Goal: Task Accomplishment & Management: Manage account settings

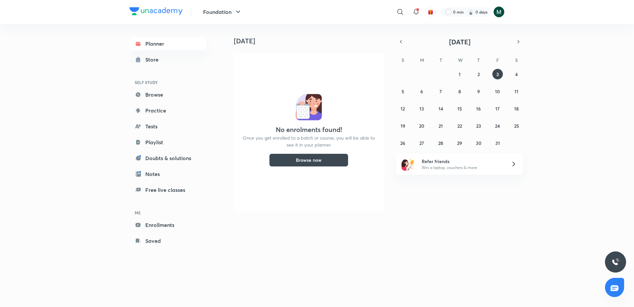
click at [499, 6] on div "​ 0 min 0 days" at bounding box center [394, 12] width 219 height 16
click at [496, 11] on img at bounding box center [499, 11] width 11 height 11
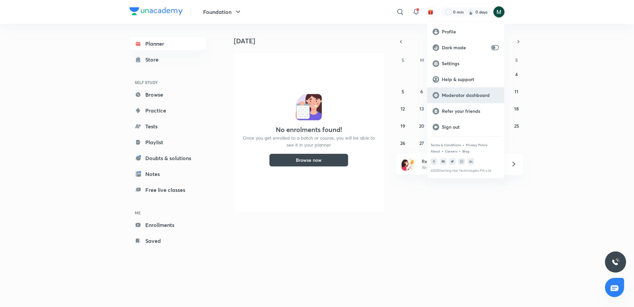
click at [462, 96] on p "Moderator dashboard" at bounding box center [470, 95] width 57 height 6
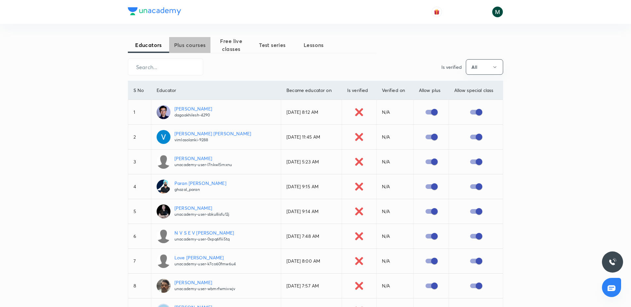
click at [184, 43] on span "Plus courses" at bounding box center [189, 45] width 41 height 8
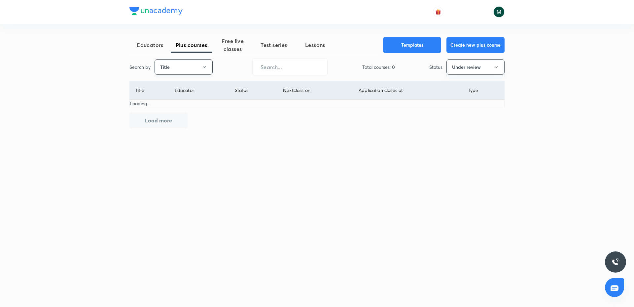
click at [207, 66] on button "Title" at bounding box center [184, 67] width 58 height 16
click at [173, 92] on li "Title" at bounding box center [183, 87] width 57 height 12
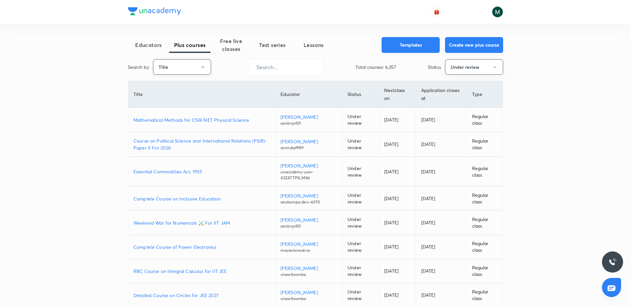
click at [173, 66] on button "Title" at bounding box center [182, 67] width 58 height 16
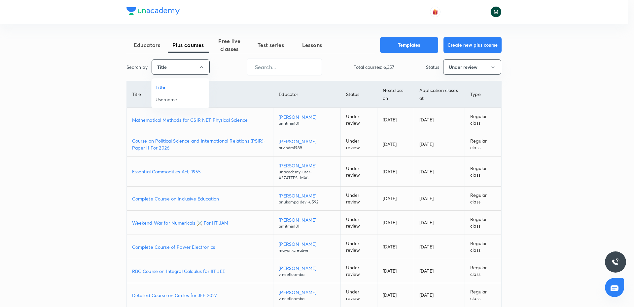
click at [165, 101] on span "Username" at bounding box center [181, 99] width 50 height 7
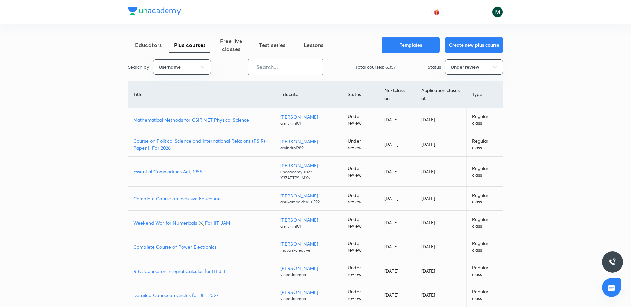
click at [292, 71] on input "text" at bounding box center [285, 66] width 75 height 17
click at [464, 64] on button "Under review" at bounding box center [474, 67] width 58 height 16
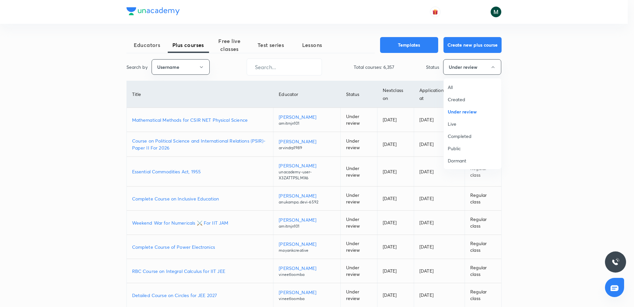
click at [447, 87] on li "All" at bounding box center [472, 87] width 57 height 12
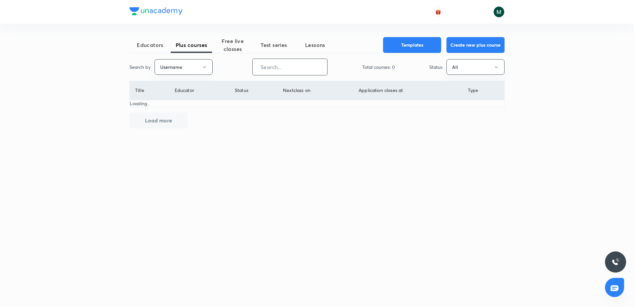
click at [296, 67] on input "text" at bounding box center [290, 66] width 75 height 17
paste input "rk03271"
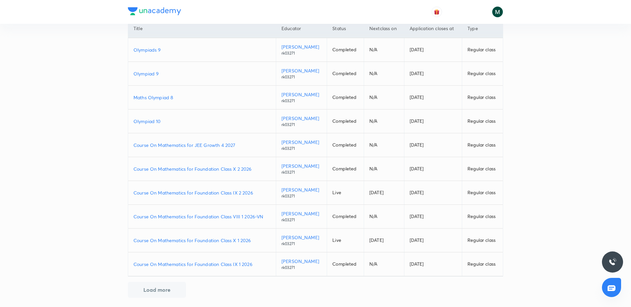
scroll to position [64, 0]
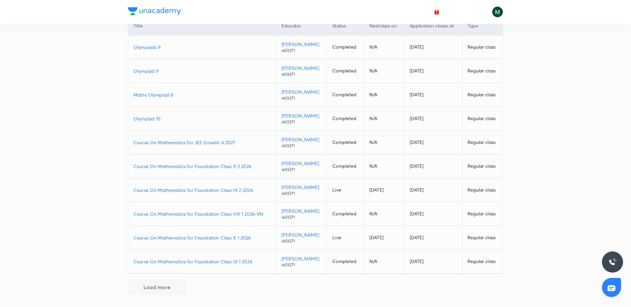
click at [243, 217] on td "Course On Mathematics for Foundation Class VIII 1 2026-VN" at bounding box center [202, 214] width 148 height 24
click at [244, 212] on p "Course On Mathematics for Foundation Class VIII 1 2026-VN" at bounding box center [201, 213] width 137 height 7
click at [216, 261] on p "Course On Mathematics for Foundation Class IX 1 2026" at bounding box center [201, 261] width 137 height 7
click at [220, 235] on p "Course On Mathematics for Foundation Class X 1 2026" at bounding box center [201, 237] width 137 height 7
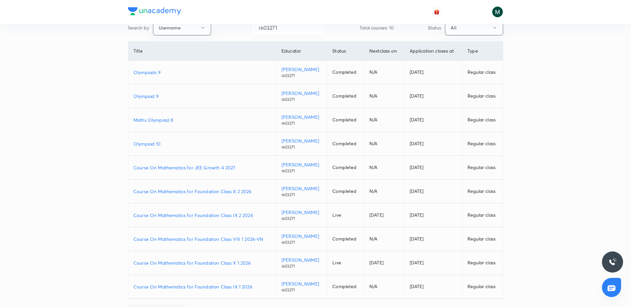
scroll to position [0, 0]
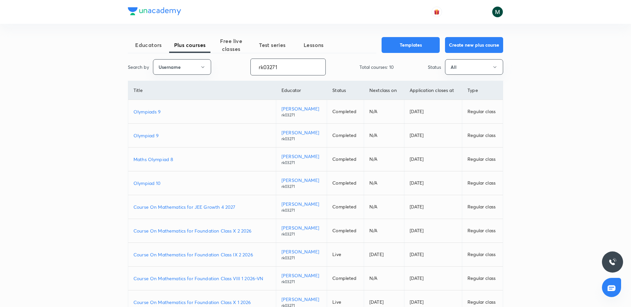
click at [276, 68] on input "rk03271" at bounding box center [288, 66] width 75 height 17
paste input "NikhatParveen-6480"
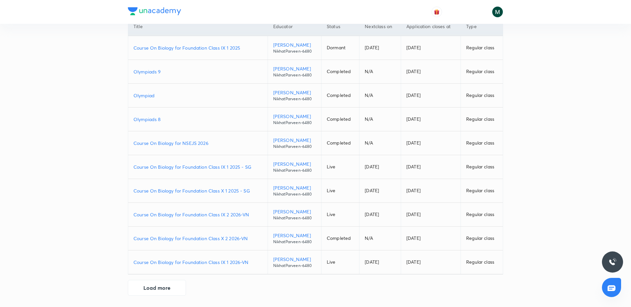
scroll to position [64, 0]
drag, startPoint x: 170, startPoint y: 285, endPoint x: 198, endPoint y: 263, distance: 35.8
click at [170, 285] on button "Load more" at bounding box center [157, 287] width 58 height 16
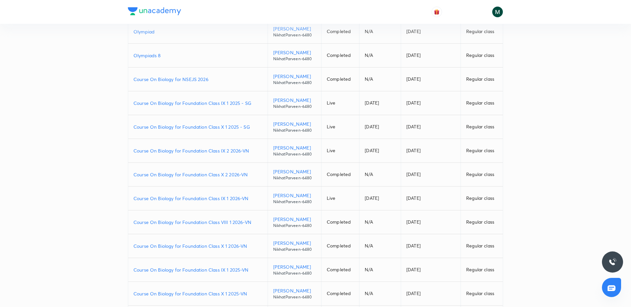
scroll to position [147, 0]
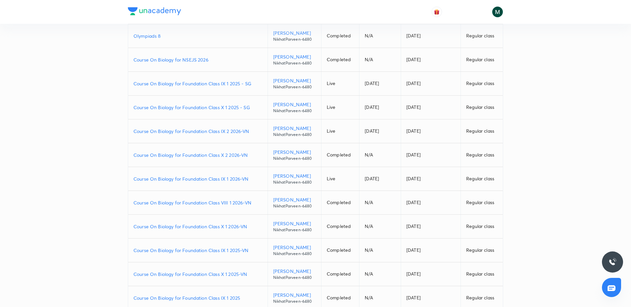
click at [228, 201] on p "Course On Biology for Foundation Class VIII 1 2026-VN" at bounding box center [197, 202] width 129 height 7
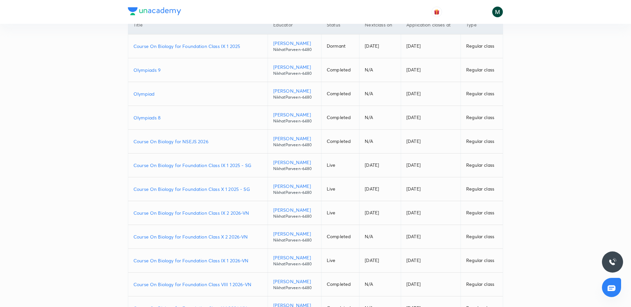
scroll to position [0, 0]
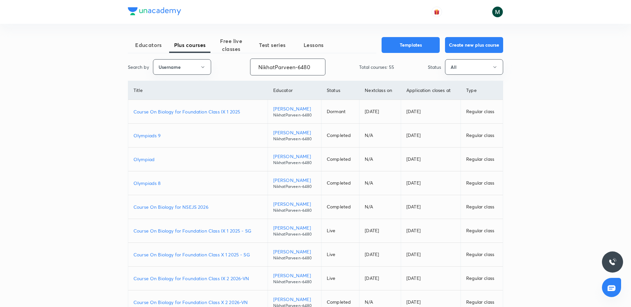
click at [287, 68] on input "NikhatParveen-6480" at bounding box center [287, 66] width 75 height 17
paste input "Devanshu-623"
type input "Devanshu-6230"
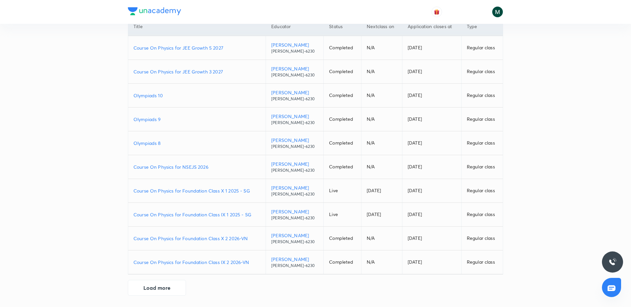
scroll to position [64, 0]
drag, startPoint x: 142, startPoint y: 293, endPoint x: 146, endPoint y: 290, distance: 5.3
click at [142, 293] on button "Load more" at bounding box center [157, 286] width 58 height 16
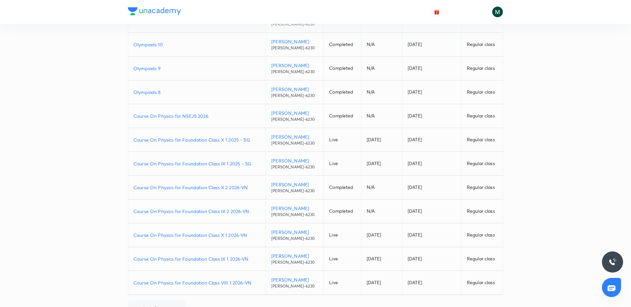
scroll to position [136, 0]
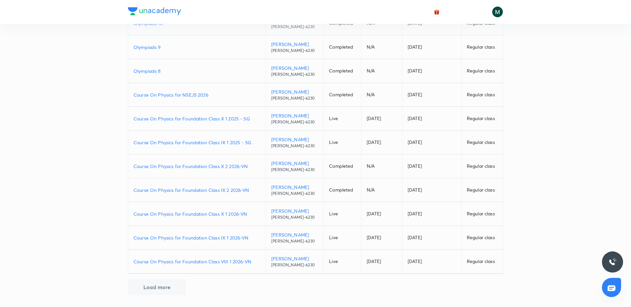
click at [223, 214] on p "Course On Physics for Foundation Class X 1 2026-VN" at bounding box center [196, 213] width 127 height 7
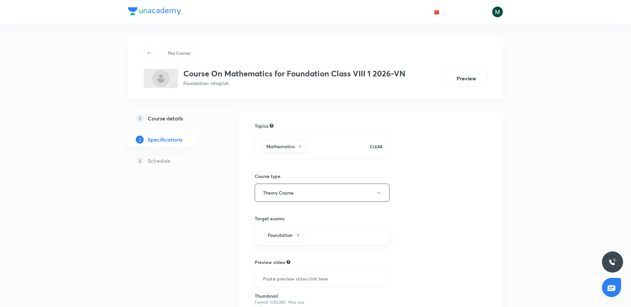
click at [175, 119] on h5 "Course details" at bounding box center [165, 118] width 35 height 8
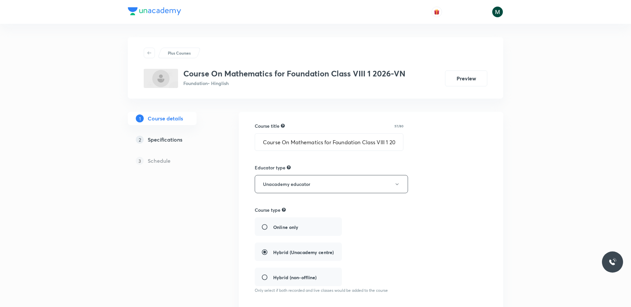
type input "Foundation"
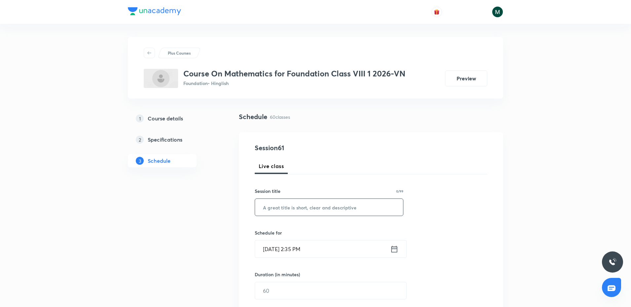
click at [283, 205] on input "text" at bounding box center [329, 207] width 148 height 17
paste input "Exponents and Powers"
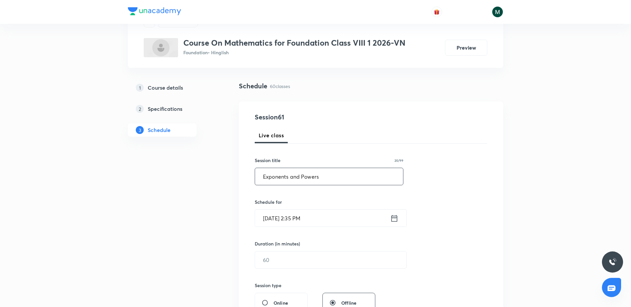
scroll to position [83, 0]
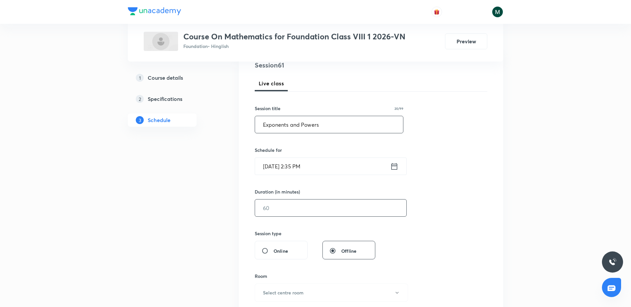
type input "Exponents and Powers"
click at [291, 199] on input "text" at bounding box center [330, 207] width 151 height 17
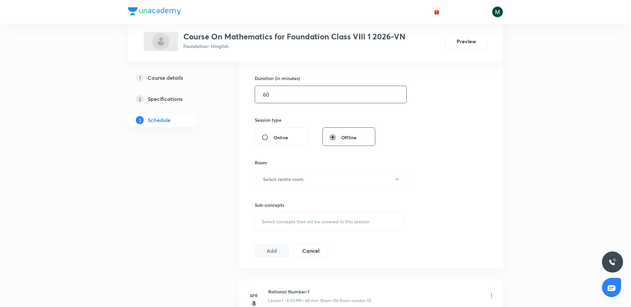
scroll to position [206, 0]
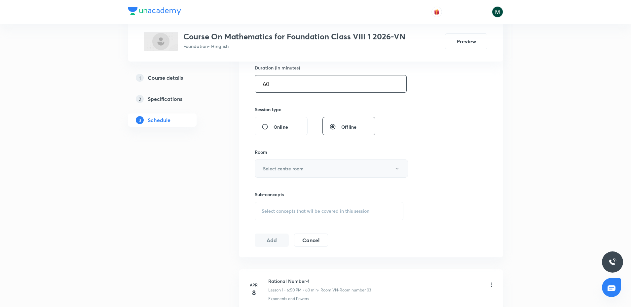
type input "60"
click at [292, 163] on button "Select centre room" at bounding box center [331, 168] width 153 height 18
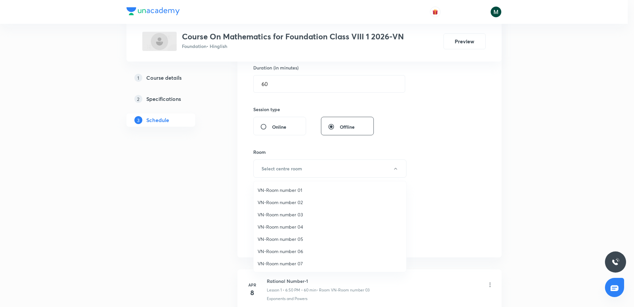
click at [292, 211] on span "VN-Room number 03" at bounding box center [330, 214] width 145 height 7
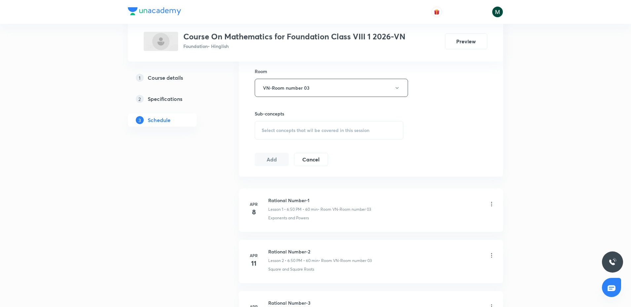
scroll to position [289, 0]
click at [304, 133] on div "Select concepts that wil be covered in this session" at bounding box center [329, 128] width 149 height 18
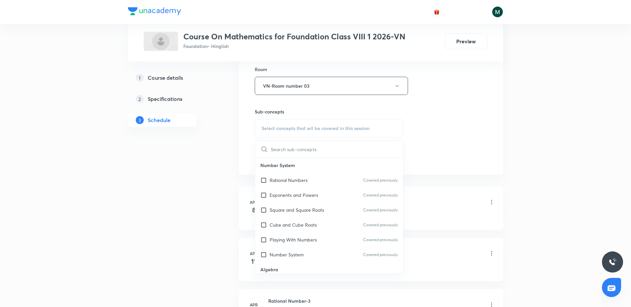
click at [297, 184] on div "Rational Numbers Covered previously" at bounding box center [329, 179] width 148 height 15
checkbox input "true"
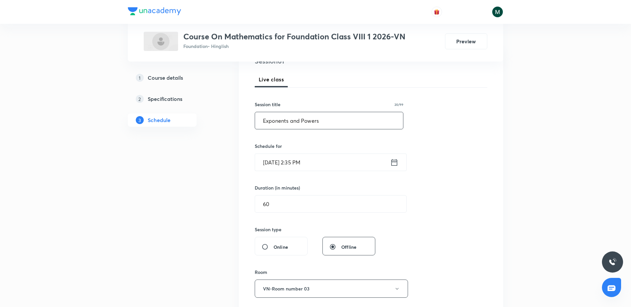
scroll to position [83, 0]
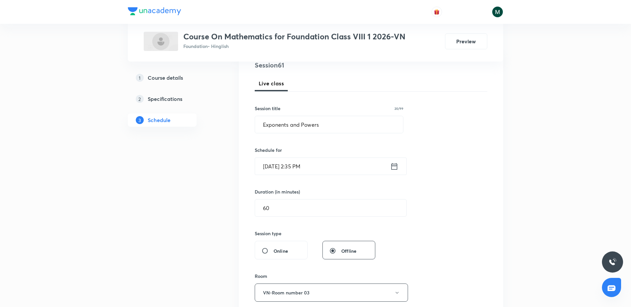
click at [310, 162] on input "Oct 3, 2025, 2:35 PM" at bounding box center [322, 166] width 135 height 17
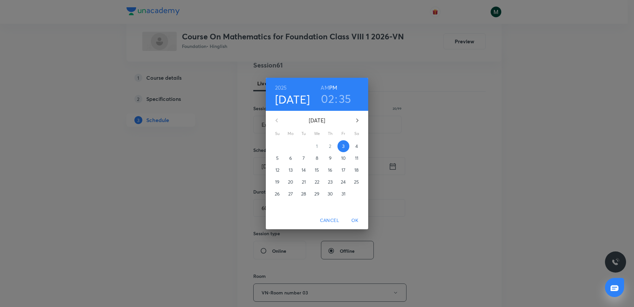
click at [327, 97] on h3 "02" at bounding box center [327, 99] width 13 height 14
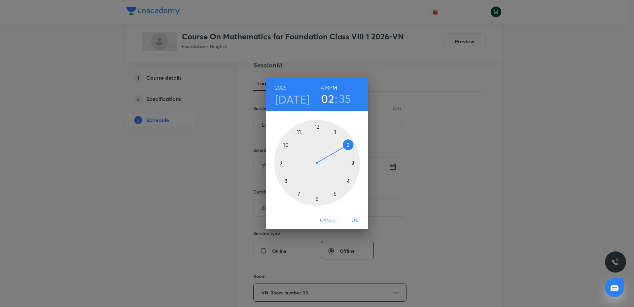
click at [348, 180] on div at bounding box center [317, 163] width 86 height 86
drag, startPoint x: 320, startPoint y: 182, endPoint x: 317, endPoint y: 192, distance: 10.9
click at [317, 192] on div at bounding box center [317, 163] width 86 height 86
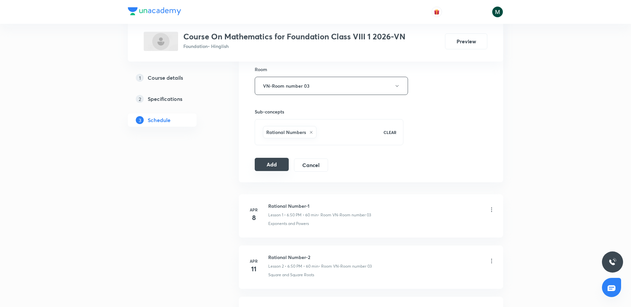
click at [263, 165] on button "Add" at bounding box center [272, 164] width 34 height 13
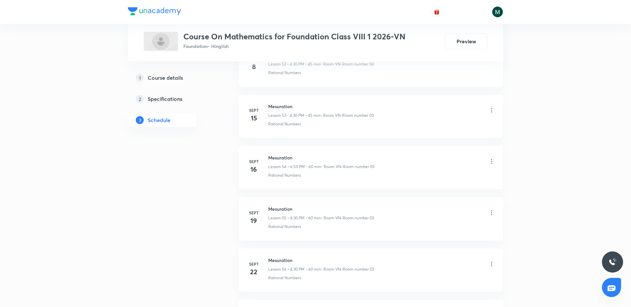
scroll to position [3303, 0]
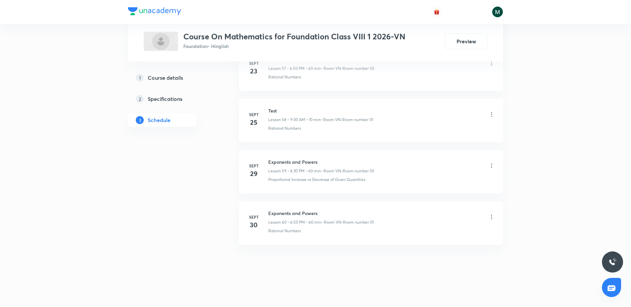
drag, startPoint x: 423, startPoint y: 194, endPoint x: 399, endPoint y: 279, distance: 88.2
click at [255, 120] on h4 "25" at bounding box center [253, 122] width 13 height 10
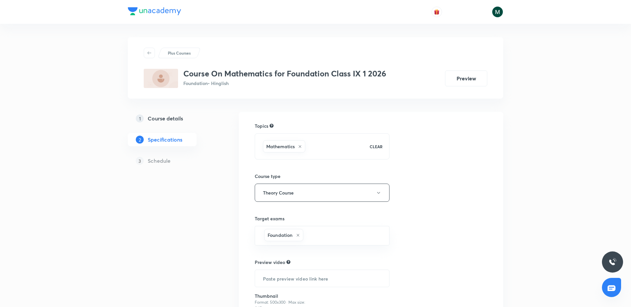
click at [167, 110] on div "Plus Courses Course On Mathematics for Foundation Class IX 1 2026 Foundation • …" at bounding box center [315, 203] width 375 height 333
click at [167, 113] on link "1 Course details" at bounding box center [173, 118] width 90 height 13
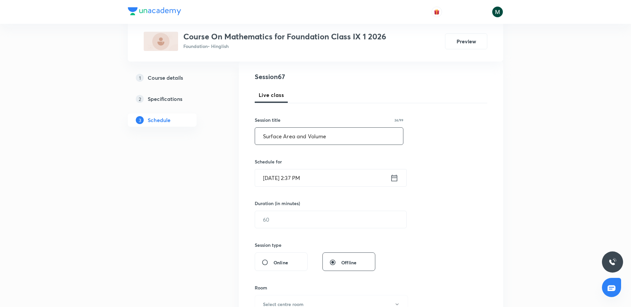
scroll to position [83, 0]
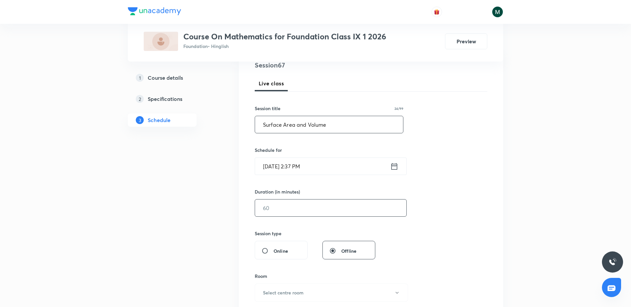
type input "Surface Area and Volume"
click at [284, 206] on input "text" at bounding box center [330, 207] width 151 height 17
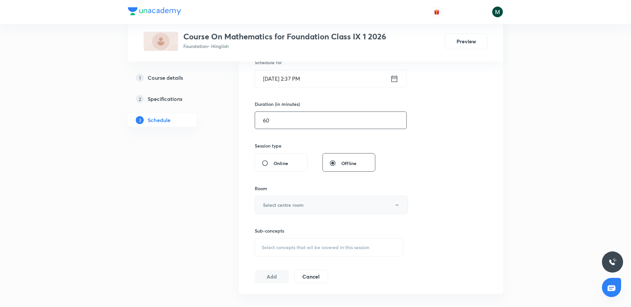
scroll to position [206, 0]
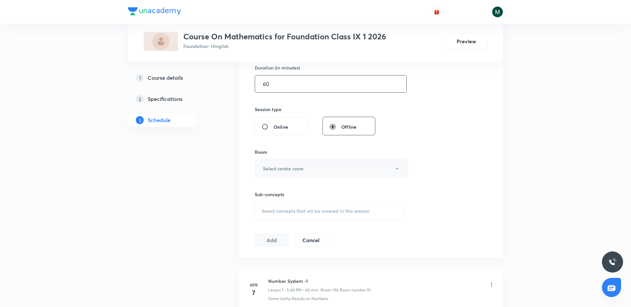
type input "60"
click at [299, 171] on h6 "Select centre room" at bounding box center [283, 168] width 41 height 7
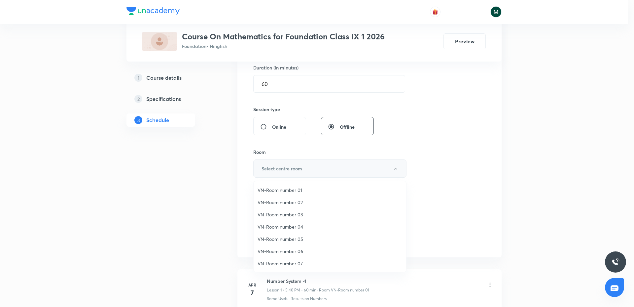
click at [297, 191] on span "VN-Room number 01" at bounding box center [330, 189] width 145 height 7
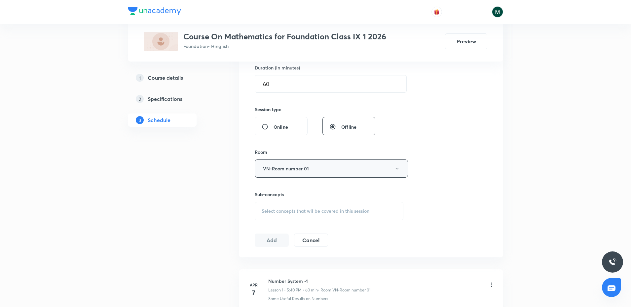
click at [294, 209] on span "Select concepts that wil be covered in this session" at bounding box center [316, 210] width 108 height 5
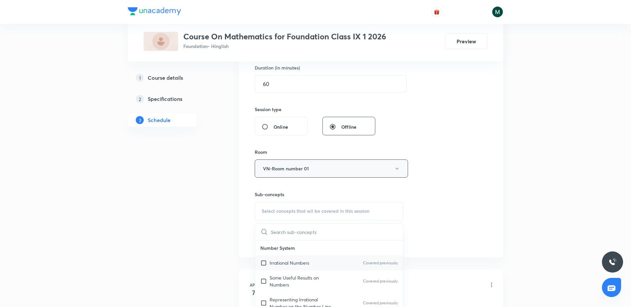
click at [279, 258] on div "Irrational Numbers Covered previously" at bounding box center [329, 262] width 148 height 15
checkbox input "true"
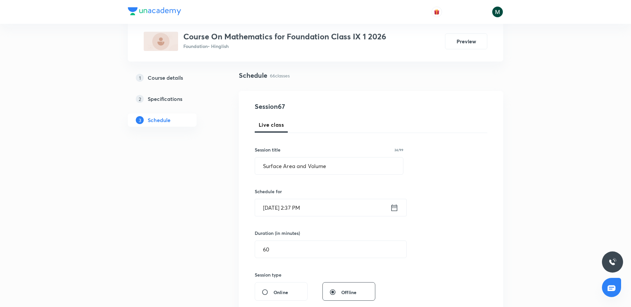
click at [286, 214] on input "Oct 3, 2025, 2:37 PM" at bounding box center [322, 207] width 135 height 17
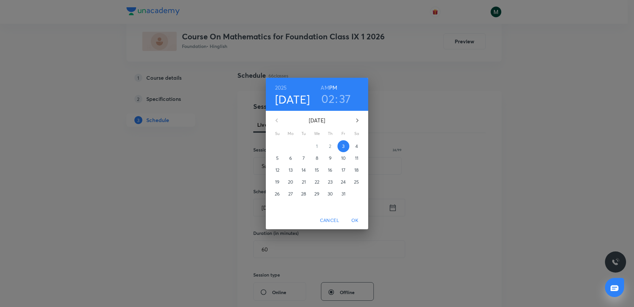
click at [331, 96] on h3 "02" at bounding box center [327, 99] width 13 height 14
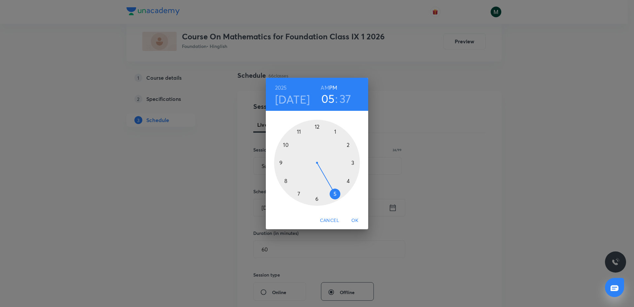
click at [330, 185] on div at bounding box center [317, 163] width 86 height 86
drag, startPoint x: 330, startPoint y: 185, endPoint x: 289, endPoint y: 177, distance: 41.7
click at [289, 177] on div at bounding box center [317, 163] width 86 height 86
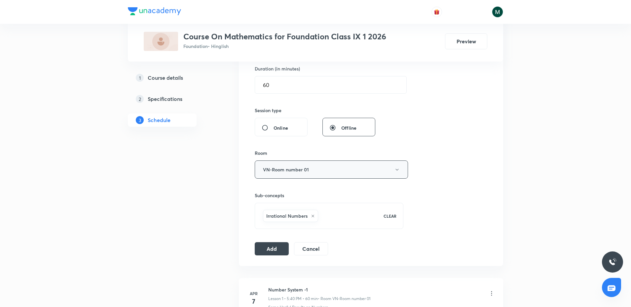
scroll to position [206, 0]
click at [281, 242] on button "Add" at bounding box center [272, 246] width 34 height 13
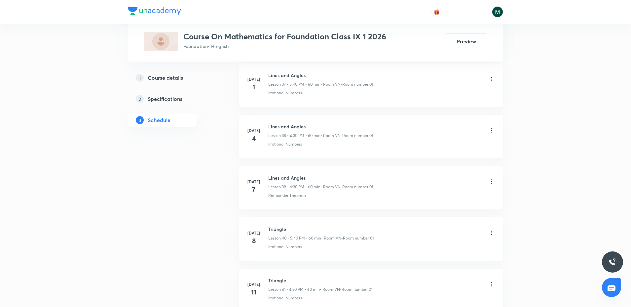
scroll to position [3610, 0]
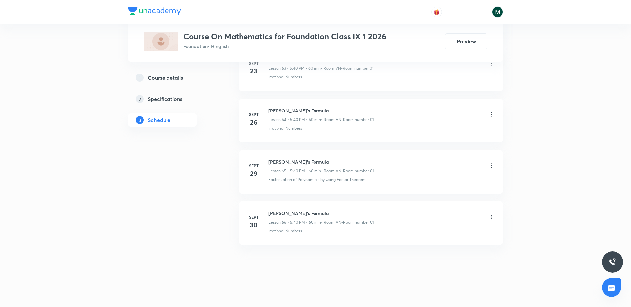
drag, startPoint x: 342, startPoint y: 83, endPoint x: 313, endPoint y: 248, distance: 167.7
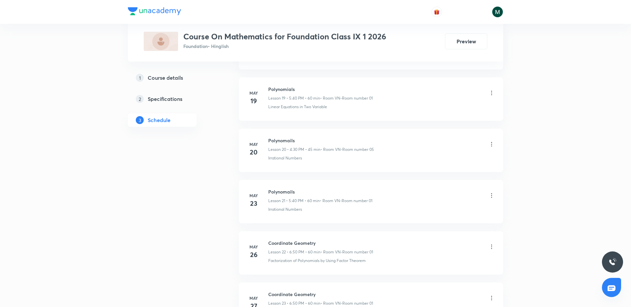
scroll to position [123, 0]
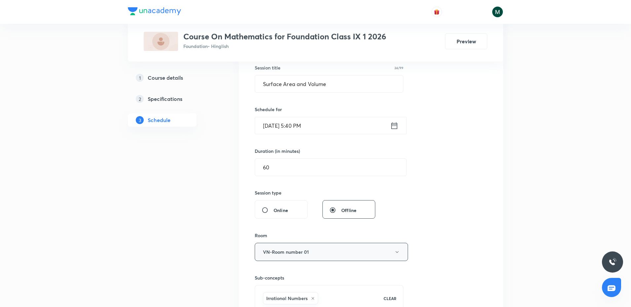
drag, startPoint x: 313, startPoint y: 206, endPoint x: 308, endPoint y: 45, distance: 160.9
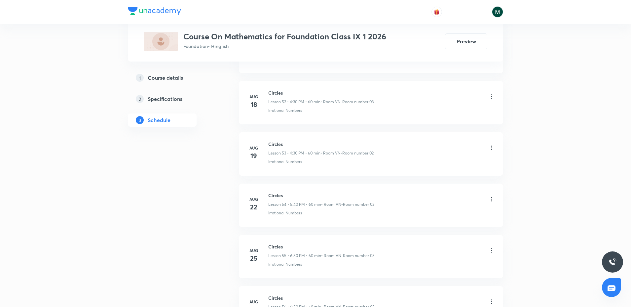
drag, startPoint x: 315, startPoint y: 135, endPoint x: 286, endPoint y: 292, distance: 159.3
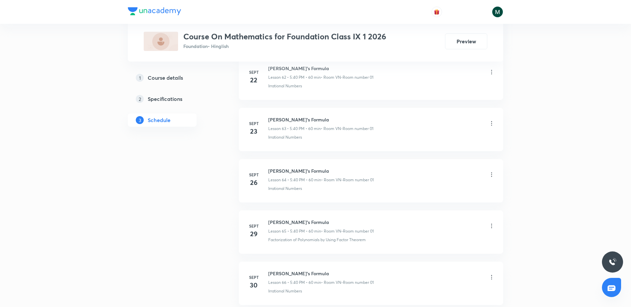
scroll to position [3610, 0]
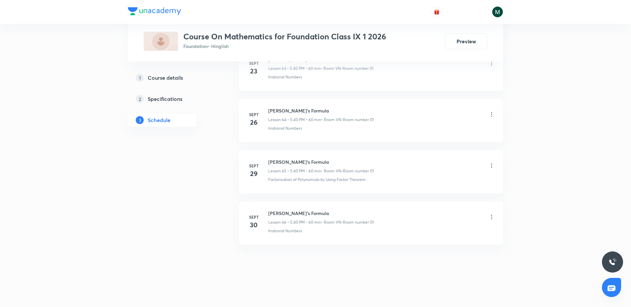
drag, startPoint x: 284, startPoint y: 306, endPoint x: 280, endPoint y: 306, distance: 4.3
drag, startPoint x: 296, startPoint y: 129, endPoint x: 288, endPoint y: 238, distance: 109.7
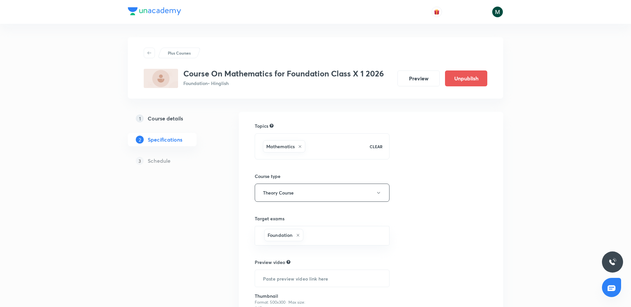
click at [180, 116] on h5 "Course details" at bounding box center [165, 118] width 35 height 8
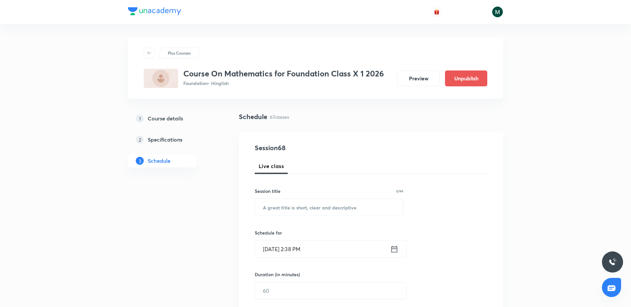
click at [280, 216] on div "Session 68 Live class Session title 0/99 ​ Schedule for Oct 3, 2025, 2:38 PM ​ …" at bounding box center [371, 298] width 233 height 310
click at [283, 209] on input "text" at bounding box center [329, 207] width 148 height 17
paste input "Circles"
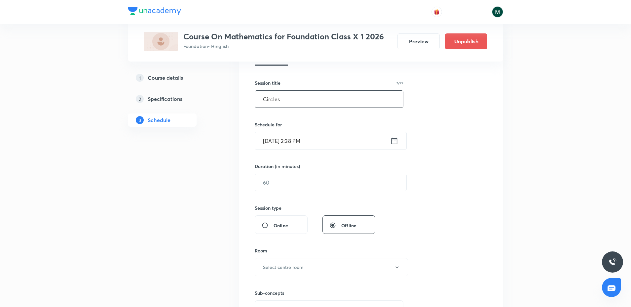
scroll to position [124, 0]
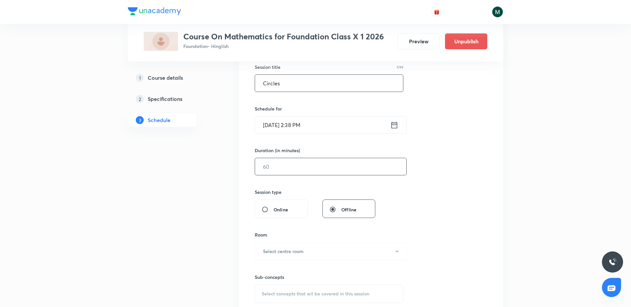
type input "Circles"
click at [276, 161] on input "text" at bounding box center [330, 166] width 151 height 17
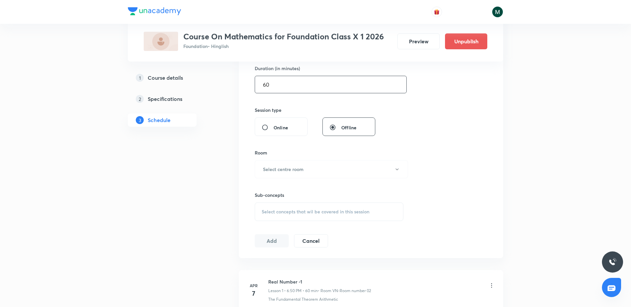
scroll to position [206, 0]
type input "60"
click at [275, 166] on h6 "Select centre room" at bounding box center [283, 168] width 41 height 7
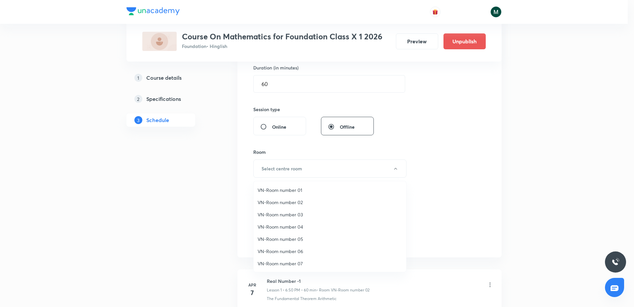
click at [298, 197] on li "VN-Room number 02" at bounding box center [330, 202] width 153 height 12
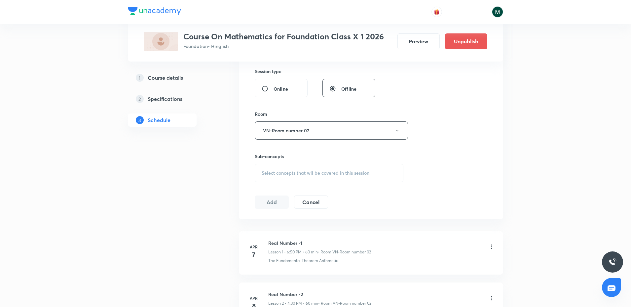
scroll to position [248, 0]
click at [299, 169] on span "Select concepts that wil be covered in this session" at bounding box center [316, 169] width 108 height 5
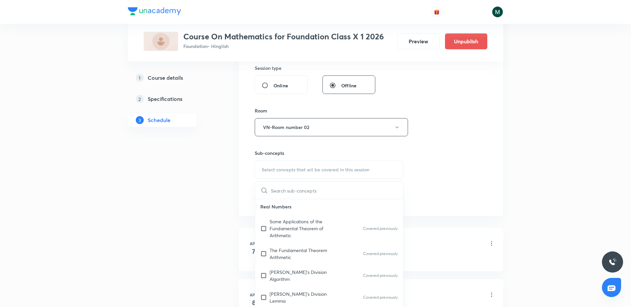
click at [287, 228] on p "Some Applications of the Fundamental Theorem of Arithmetic" at bounding box center [303, 228] width 67 height 21
checkbox input "true"
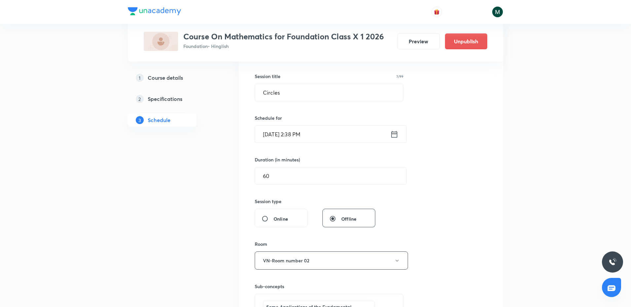
scroll to position [83, 0]
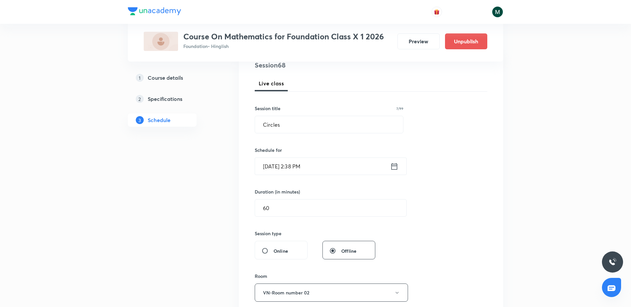
click at [303, 166] on input "Oct 3, 2025, 2:38 PM" at bounding box center [322, 166] width 135 height 17
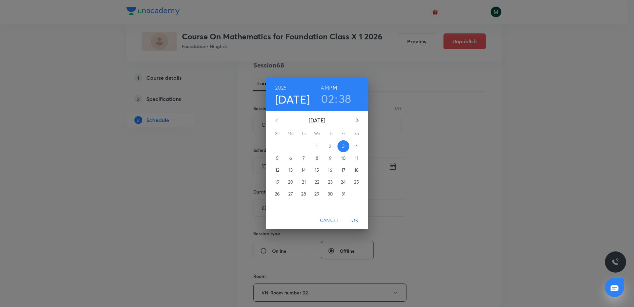
click at [303, 166] on button "14" at bounding box center [304, 170] width 12 height 12
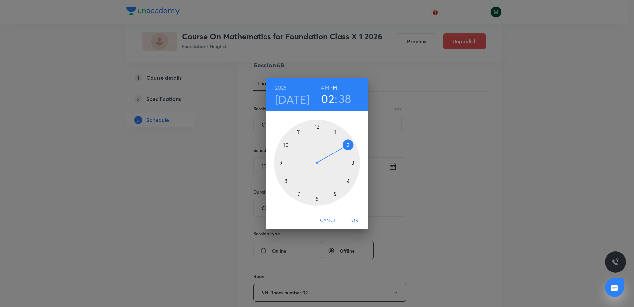
click at [318, 196] on div at bounding box center [317, 163] width 86 height 86
drag, startPoint x: 317, startPoint y: 184, endPoint x: 291, endPoint y: 147, distance: 45.1
click at [291, 147] on div at bounding box center [317, 163] width 86 height 86
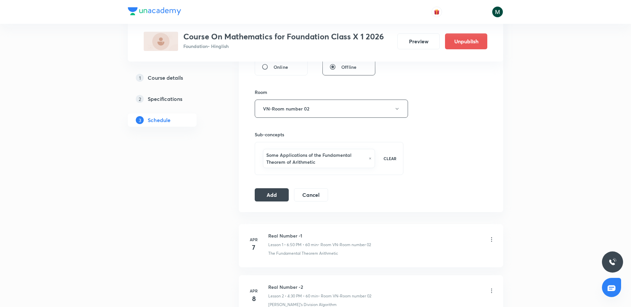
scroll to position [289, 0]
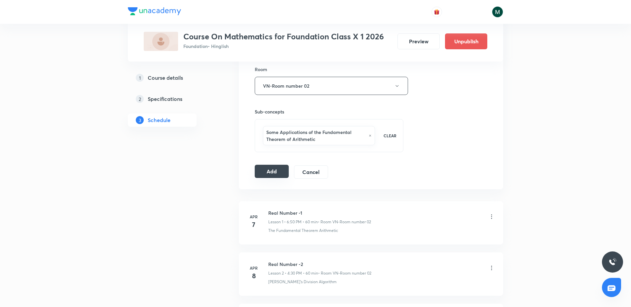
click at [281, 178] on div "Add Cancel" at bounding box center [294, 171] width 79 height 13
click at [278, 175] on button "Add" at bounding box center [272, 171] width 34 height 13
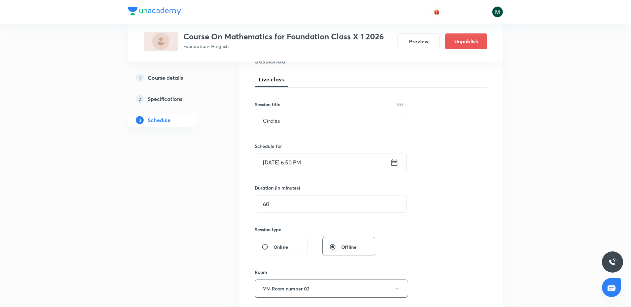
scroll to position [83, 0]
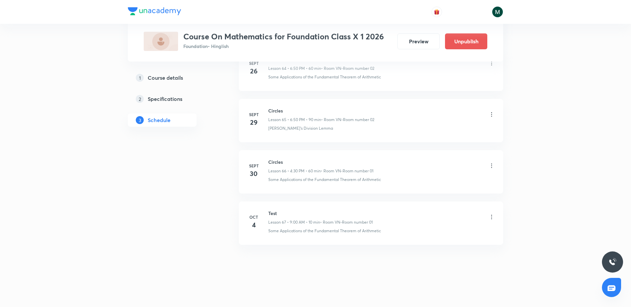
drag, startPoint x: 328, startPoint y: 94, endPoint x: 320, endPoint y: 260, distance: 166.7
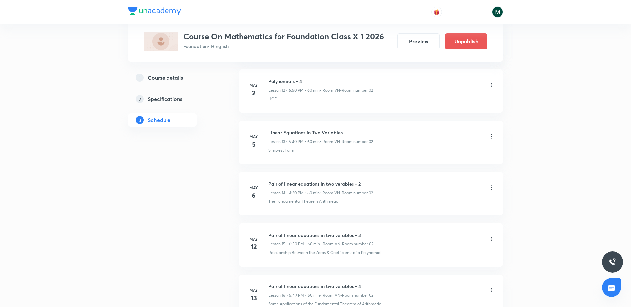
scroll to position [0, 0]
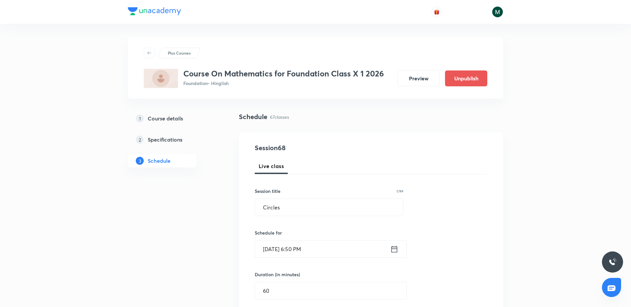
drag, startPoint x: 315, startPoint y: 246, endPoint x: 300, endPoint y: -3, distance: 249.8
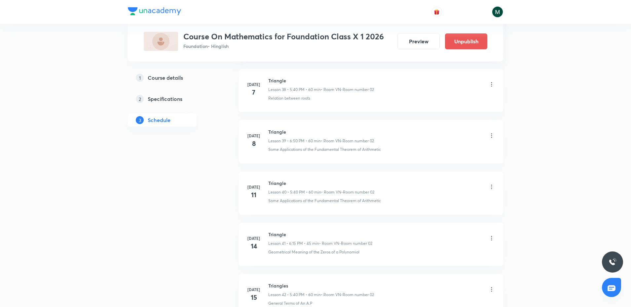
scroll to position [3668, 0]
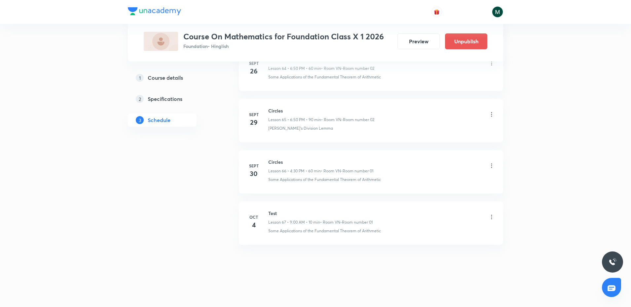
drag, startPoint x: 322, startPoint y: 101, endPoint x: 299, endPoint y: 306, distance: 206.8
click at [491, 215] on icon at bounding box center [491, 216] width 7 height 7
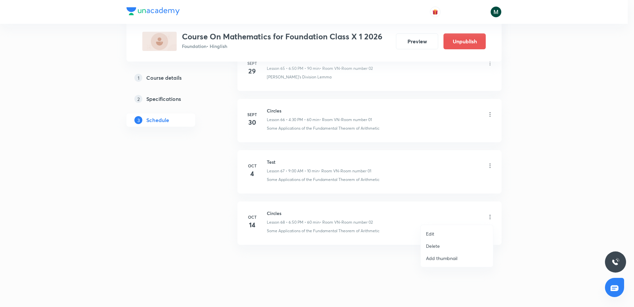
click at [431, 231] on p "Edit" at bounding box center [430, 233] width 8 height 7
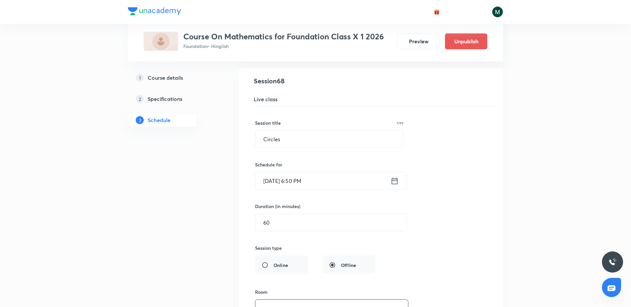
scroll to position [3566, 0]
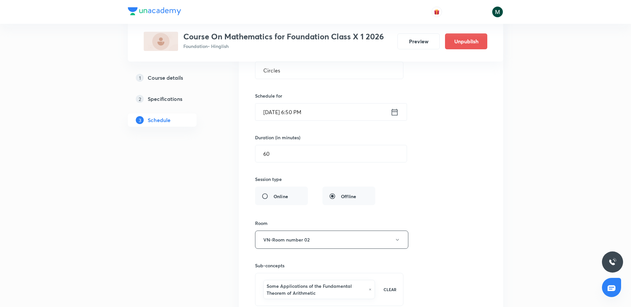
click at [319, 113] on input "Oct 14, 2025, 6:50 PM" at bounding box center [322, 111] width 135 height 17
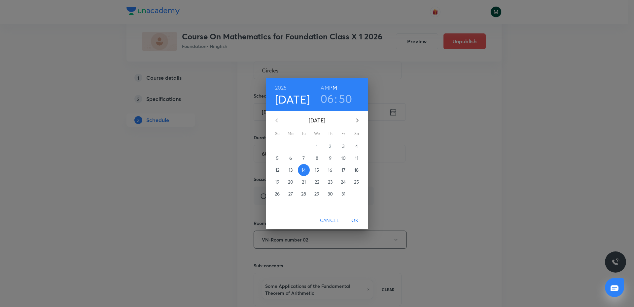
click at [352, 148] on span "4" at bounding box center [357, 146] width 12 height 7
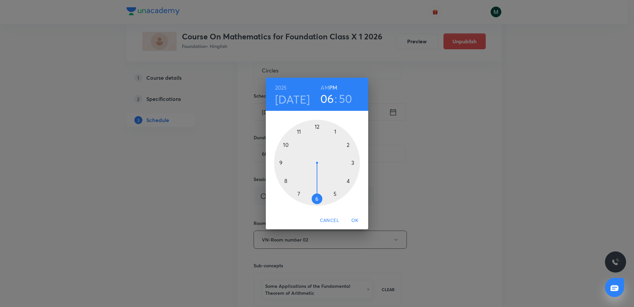
click at [291, 102] on h4 "Oct 4" at bounding box center [292, 99] width 35 height 14
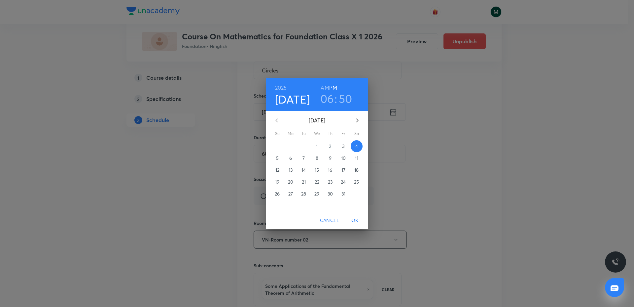
click at [346, 144] on span "3" at bounding box center [344, 146] width 12 height 7
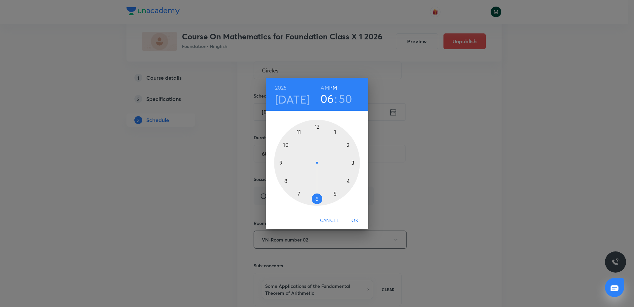
click at [352, 217] on span "OK" at bounding box center [355, 220] width 16 height 8
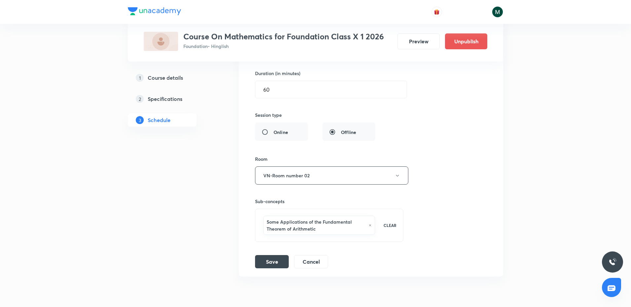
scroll to position [3662, 0]
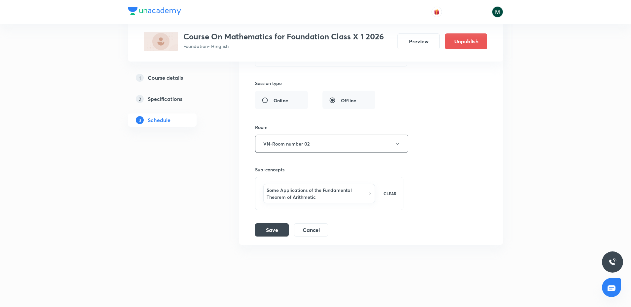
drag, startPoint x: 335, startPoint y: 196, endPoint x: 296, endPoint y: 211, distance: 41.7
click at [264, 232] on button "Save" at bounding box center [272, 228] width 34 height 13
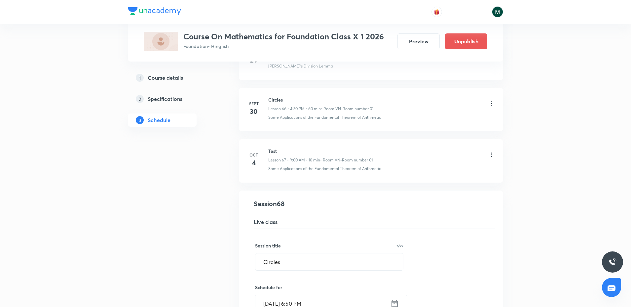
scroll to position [3373, 0]
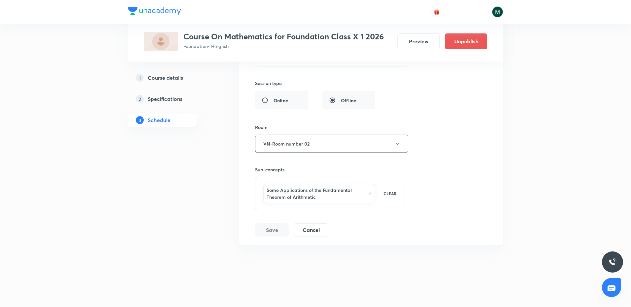
drag, startPoint x: 355, startPoint y: 102, endPoint x: 351, endPoint y: 221, distance: 118.6
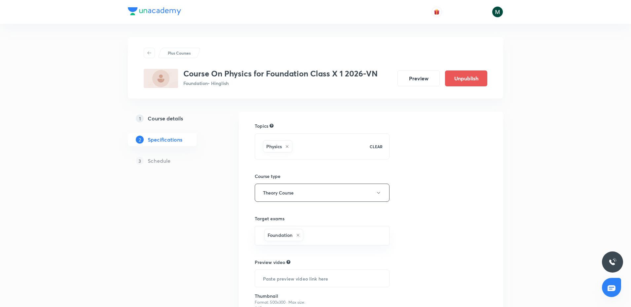
drag, startPoint x: 163, startPoint y: 116, endPoint x: 197, endPoint y: 33, distance: 90.0
click at [163, 116] on h5 "Course details" at bounding box center [165, 118] width 35 height 8
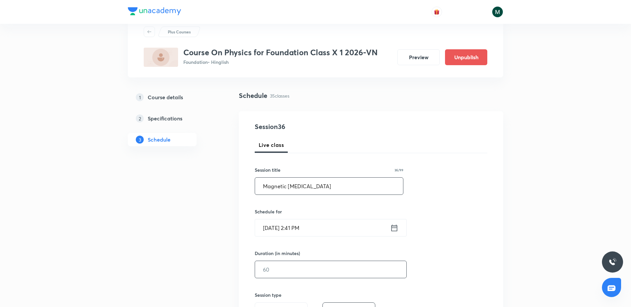
scroll to position [124, 0]
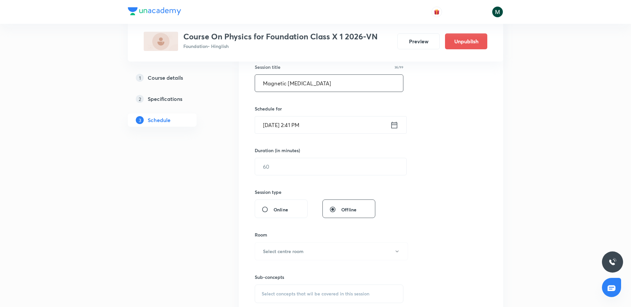
type input "Magnetic Effects of Electric current"
click at [288, 175] on div "Session 36 Live class Session title 36/99 Magnetic Effects of Electric current …" at bounding box center [371, 174] width 233 height 310
click at [287, 173] on input "text" at bounding box center [330, 166] width 151 height 17
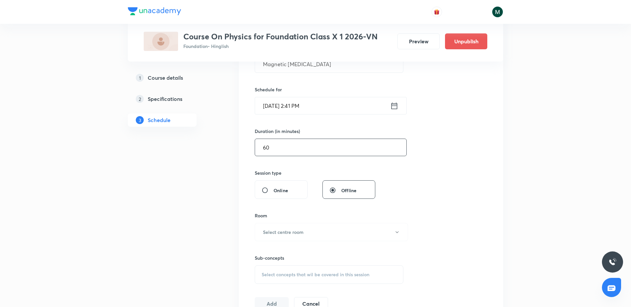
scroll to position [206, 0]
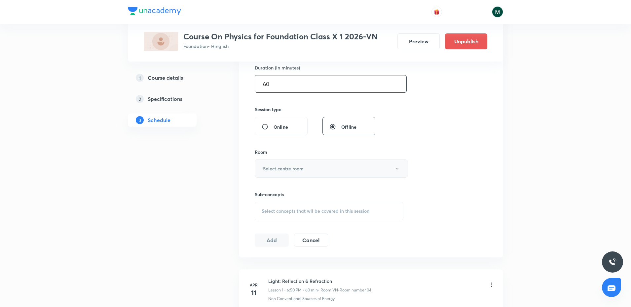
type input "60"
click at [296, 166] on h6 "Select centre room" at bounding box center [283, 168] width 41 height 7
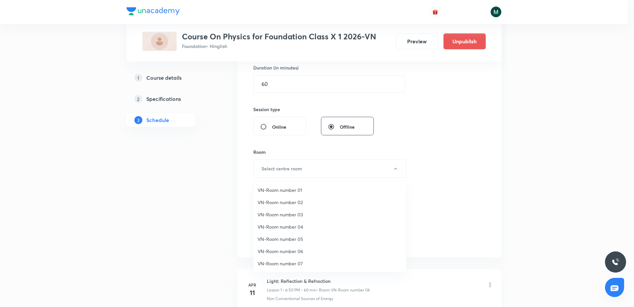
click at [294, 201] on span "VN-Room number 02" at bounding box center [330, 202] width 145 height 7
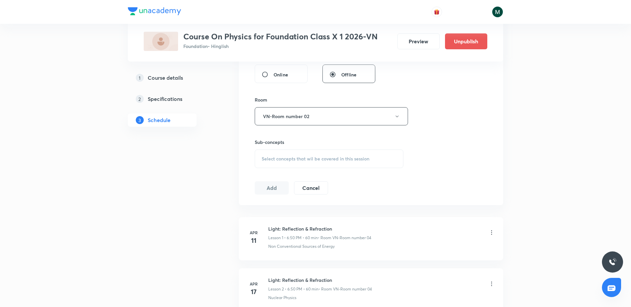
scroll to position [289, 0]
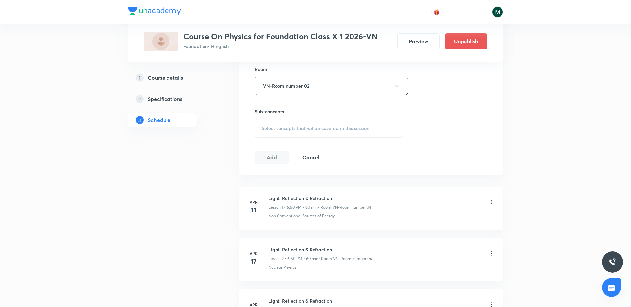
click at [303, 131] on span "Select concepts that wil be covered in this session" at bounding box center [316, 128] width 108 height 5
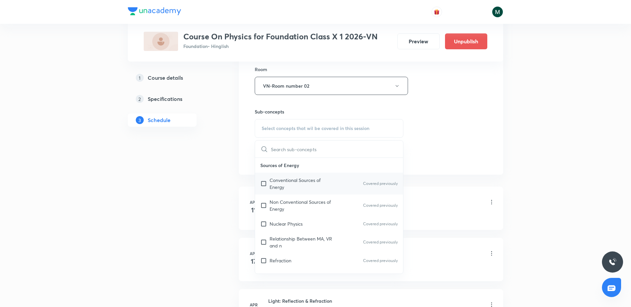
click at [281, 182] on p "Conventional Sources of Energy" at bounding box center [303, 183] width 67 height 14
checkbox input "true"
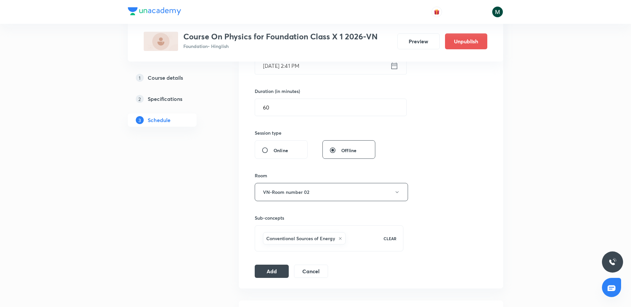
scroll to position [124, 0]
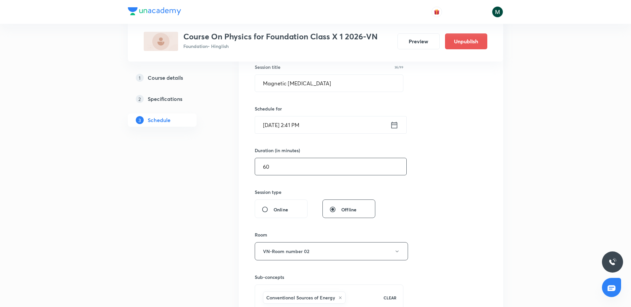
click at [302, 167] on input "60" at bounding box center [330, 166] width 151 height 17
click at [312, 130] on input "Oct 3, 2025, 2:41 PM" at bounding box center [322, 124] width 135 height 17
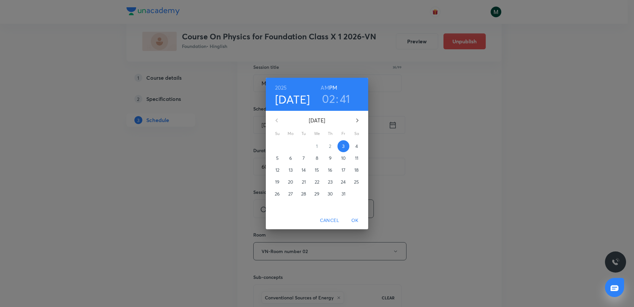
click at [327, 93] on h3 "02" at bounding box center [328, 99] width 13 height 14
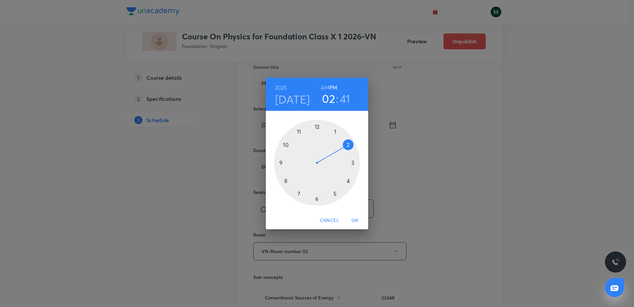
click at [348, 178] on div at bounding box center [317, 163] width 86 height 86
drag, startPoint x: 344, startPoint y: 172, endPoint x: 284, endPoint y: 145, distance: 65.6
click at [284, 145] on div at bounding box center [317, 163] width 86 height 86
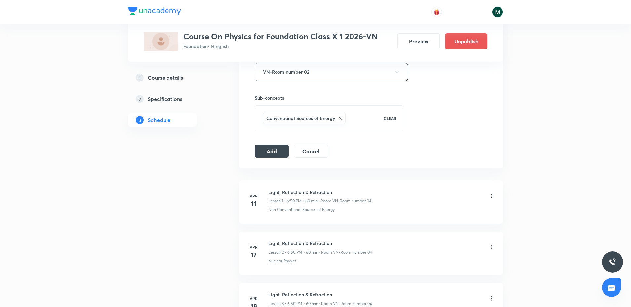
scroll to position [330, 0]
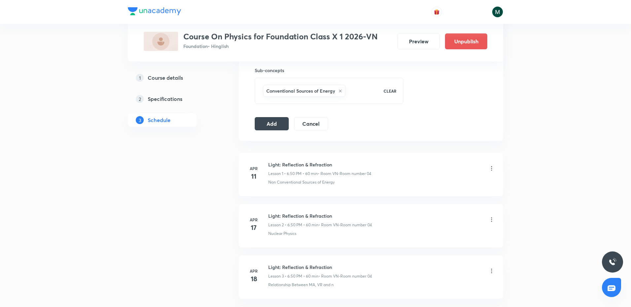
drag, startPoint x: 273, startPoint y: 127, endPoint x: 308, endPoint y: 119, distance: 35.9
click at [274, 127] on button "Add" at bounding box center [272, 123] width 34 height 13
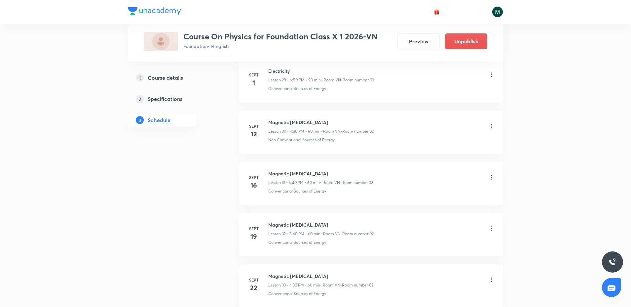
scroll to position [2023, 0]
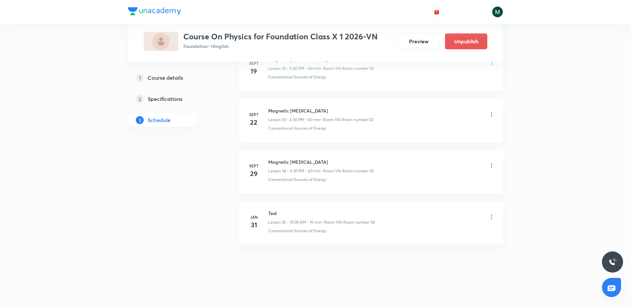
drag, startPoint x: 401, startPoint y: 131, endPoint x: 379, endPoint y: 306, distance: 176.4
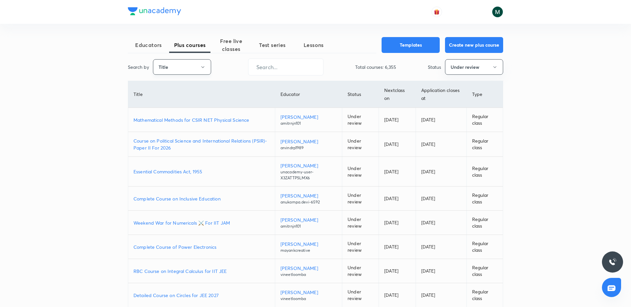
click at [197, 62] on button "Title" at bounding box center [182, 67] width 58 height 16
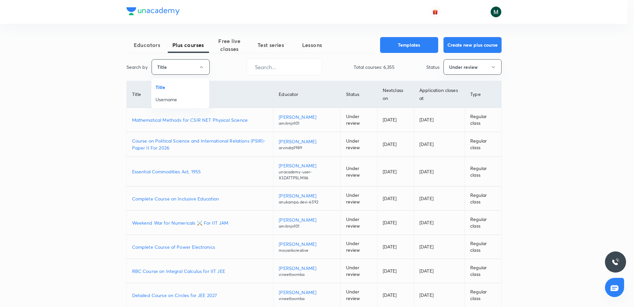
click at [170, 103] on li "Username" at bounding box center [180, 99] width 57 height 12
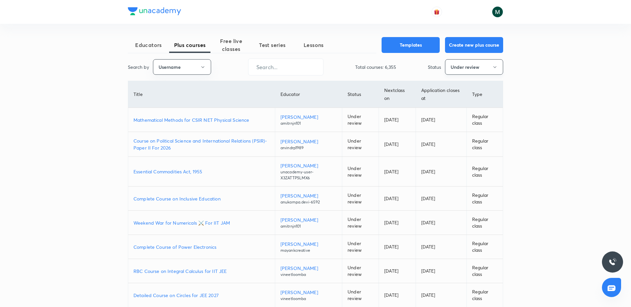
click at [475, 63] on button "Under review" at bounding box center [474, 67] width 58 height 16
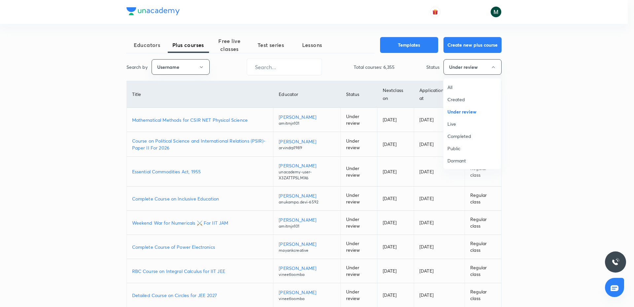
click at [454, 84] on span "All" at bounding box center [473, 87] width 50 height 7
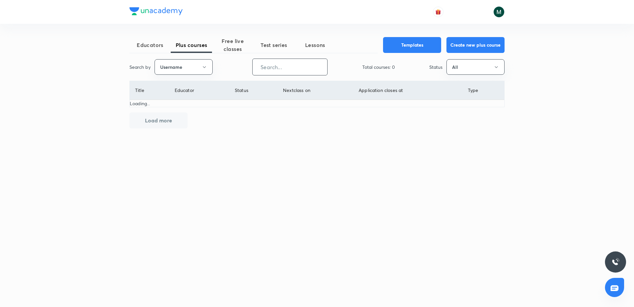
click at [294, 67] on input "text" at bounding box center [290, 66] width 75 height 17
click at [273, 69] on input "text" at bounding box center [290, 66] width 75 height 17
paste input "[PERSON_NAME]-6230"
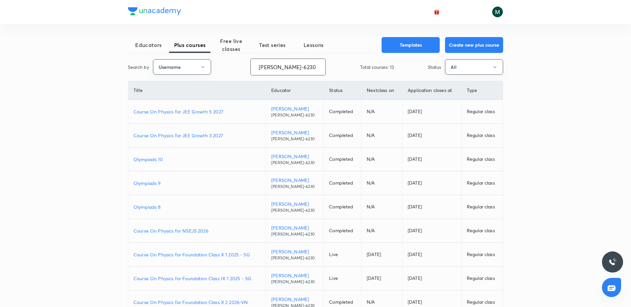
type input "Devanshu-6230"
click at [215, 278] on p "Course On Physics for Foundation Class IX 1 2025 - SG" at bounding box center [196, 278] width 127 height 7
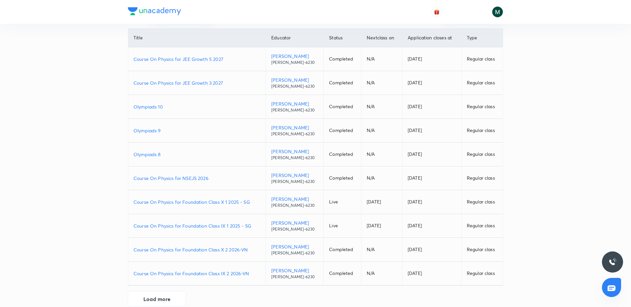
scroll to position [64, 0]
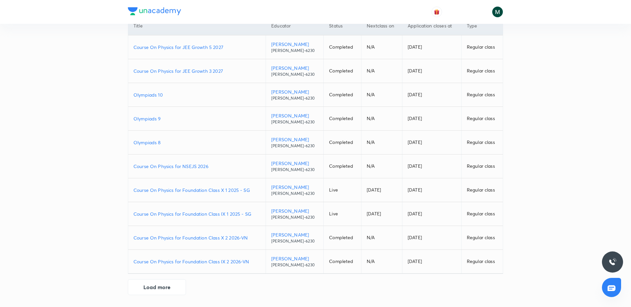
drag, startPoint x: 168, startPoint y: 278, endPoint x: 173, endPoint y: 259, distance: 20.3
click at [168, 277] on div "Educators Plus courses Free live classes Test series Lessons Templates Create n…" at bounding box center [315, 134] width 375 height 322
click at [168, 283] on button "Load more" at bounding box center [157, 286] width 58 height 16
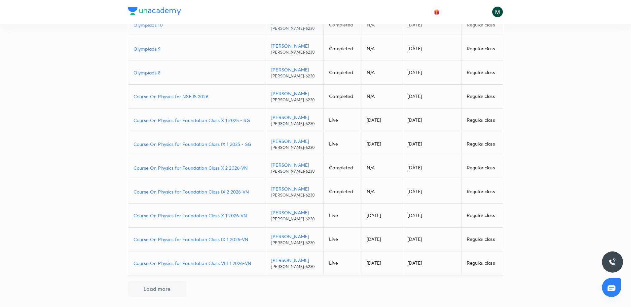
scroll to position [136, 0]
click at [221, 235] on p "Course On Physics for Foundation Class IX 1 2026-VN" at bounding box center [196, 237] width 127 height 7
click at [187, 258] on p "Course On Physics for Foundation Class VIII 1 2026-VN" at bounding box center [196, 261] width 127 height 7
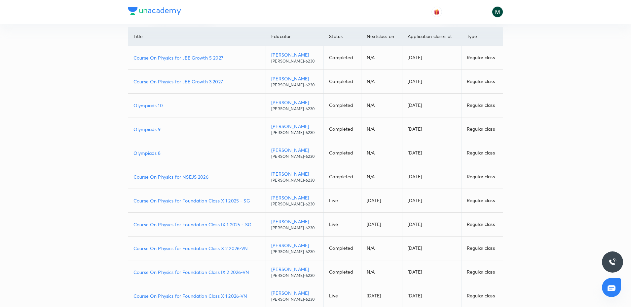
scroll to position [53, 0]
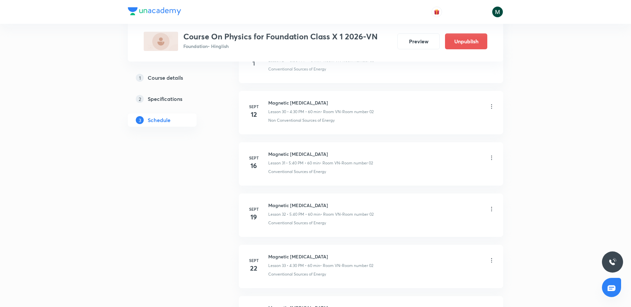
scroll to position [2066, 0]
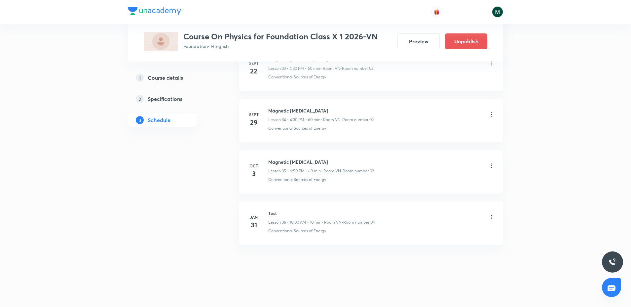
drag, startPoint x: 338, startPoint y: 68, endPoint x: 336, endPoint y: 240, distance: 172.5
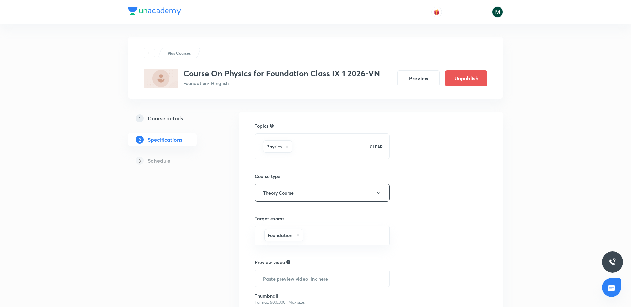
drag, startPoint x: 165, startPoint y: 119, endPoint x: 189, endPoint y: 103, distance: 28.6
click at [165, 119] on h5 "Course details" at bounding box center [165, 118] width 35 height 8
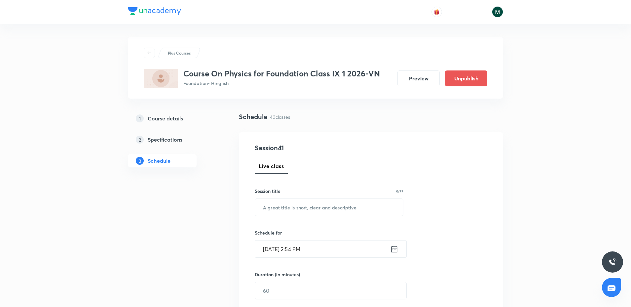
drag, startPoint x: 297, startPoint y: 224, endPoint x: 325, endPoint y: -41, distance: 266.3
click at [291, 204] on input "text" at bounding box center [329, 207] width 148 height 17
click at [301, 203] on input "text" at bounding box center [329, 207] width 148 height 17
paste input "Sound"
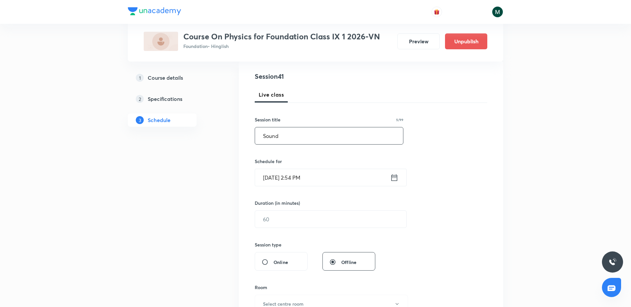
scroll to position [83, 0]
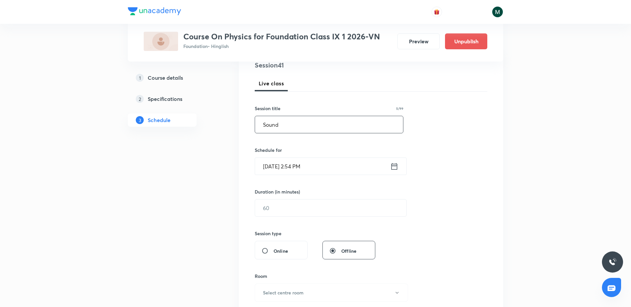
type input "Sound"
click at [284, 197] on div "Duration (in minutes) ​" at bounding box center [315, 202] width 121 height 28
click at [284, 205] on input "text" at bounding box center [330, 207] width 151 height 17
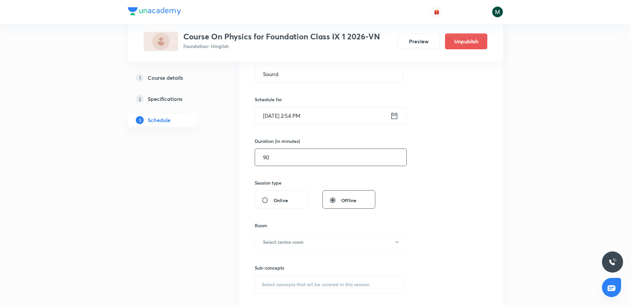
scroll to position [165, 0]
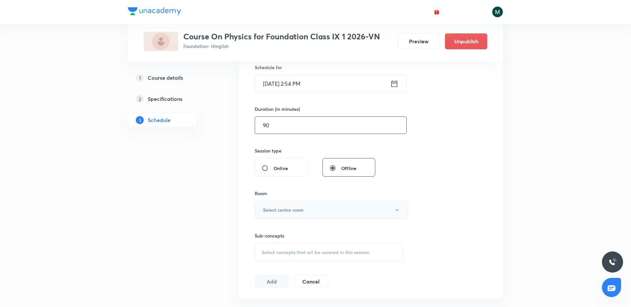
type input "90"
click at [289, 202] on button "Select centre room" at bounding box center [331, 210] width 153 height 18
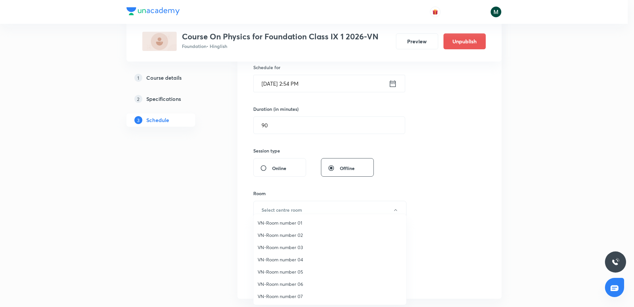
click at [290, 221] on span "VN-Room number 01" at bounding box center [330, 222] width 145 height 7
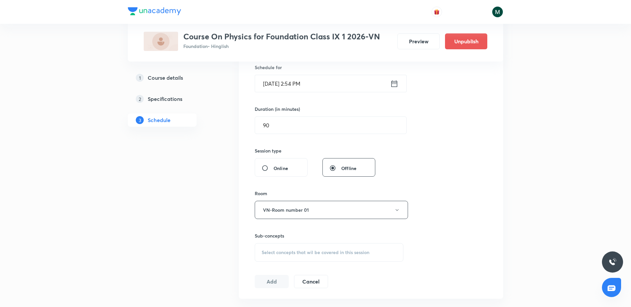
drag, startPoint x: 283, startPoint y: 260, endPoint x: 284, endPoint y: 263, distance: 3.6
click at [283, 260] on div "Select concepts that wil be covered in this session" at bounding box center [329, 252] width 149 height 18
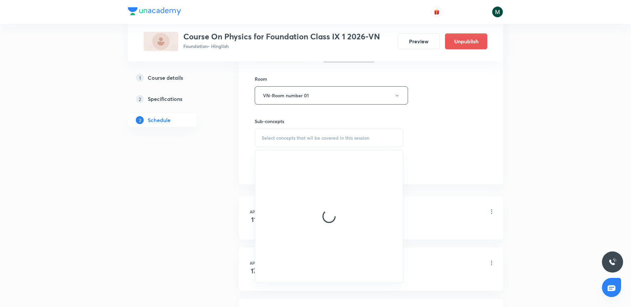
scroll to position [289, 0]
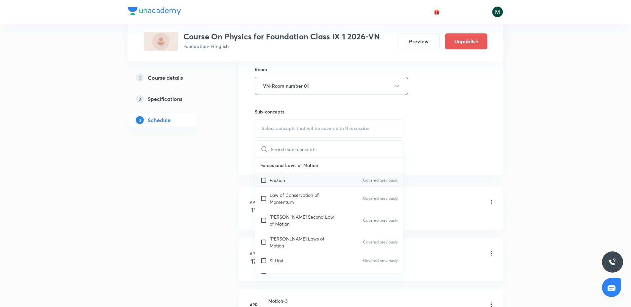
click at [289, 185] on div "Friction Covered previously" at bounding box center [329, 179] width 148 height 15
checkbox input "true"
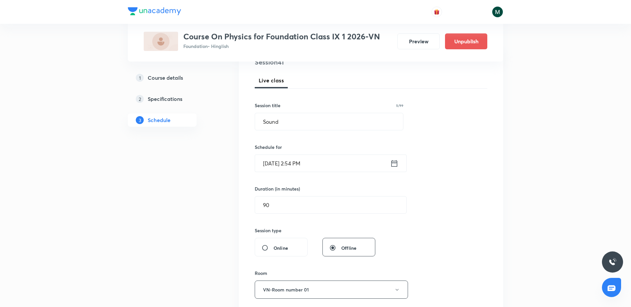
scroll to position [83, 0]
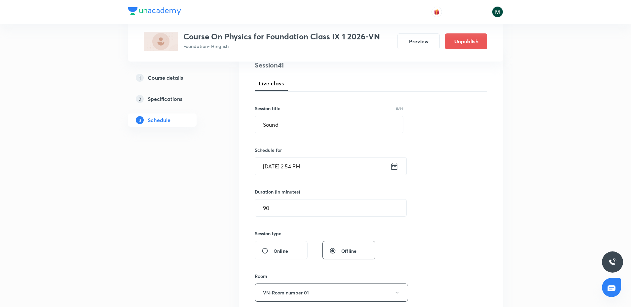
click at [326, 162] on input "Oct 3, 2025, 2:54 PM" at bounding box center [322, 166] width 135 height 17
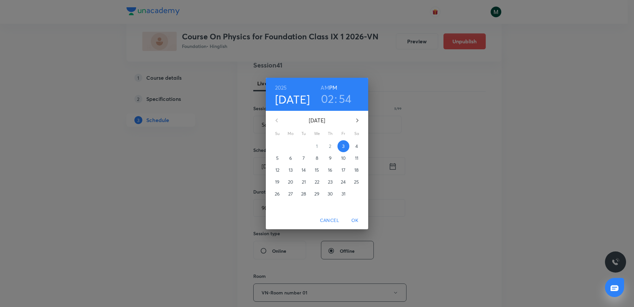
click at [325, 99] on h3 "02" at bounding box center [327, 99] width 13 height 14
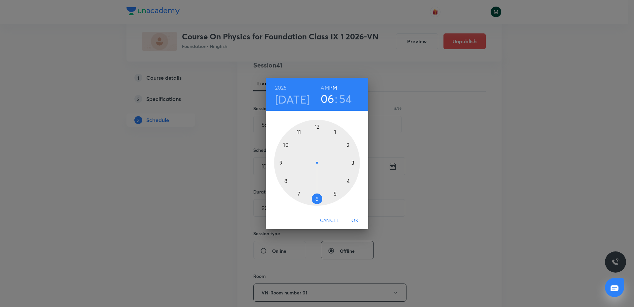
drag, startPoint x: 337, startPoint y: 190, endPoint x: 318, endPoint y: 198, distance: 20.3
click at [319, 198] on div at bounding box center [317, 163] width 86 height 86
drag, startPoint x: 321, startPoint y: 177, endPoint x: 292, endPoint y: 149, distance: 39.9
click at [292, 149] on div at bounding box center [317, 163] width 86 height 86
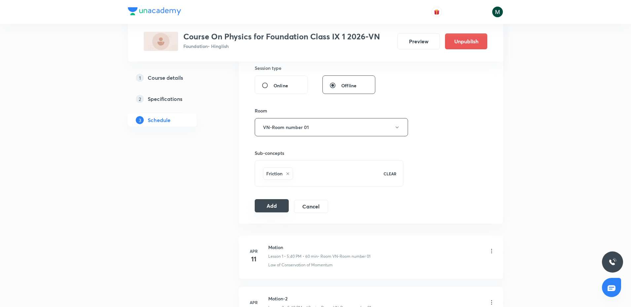
click at [274, 208] on button "Add" at bounding box center [272, 205] width 34 height 13
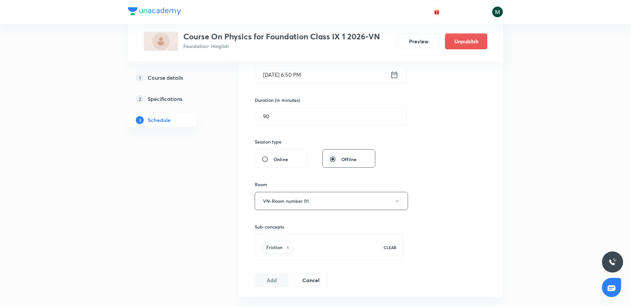
scroll to position [2279, 0]
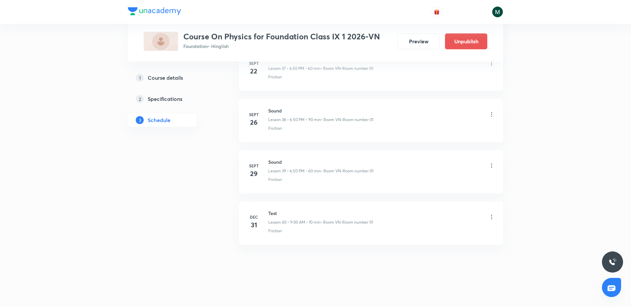
drag, startPoint x: 349, startPoint y: 81, endPoint x: 368, endPoint y: 306, distance: 225.7
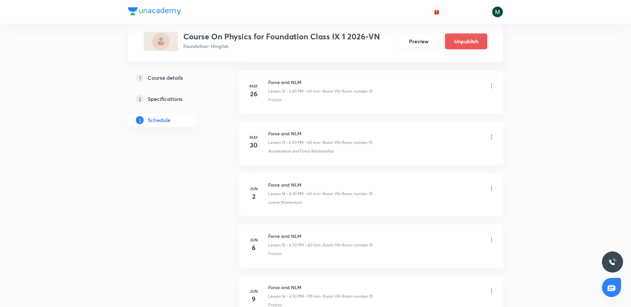
drag, startPoint x: 348, startPoint y: 50, endPoint x: 359, endPoint y: -31, distance: 81.4
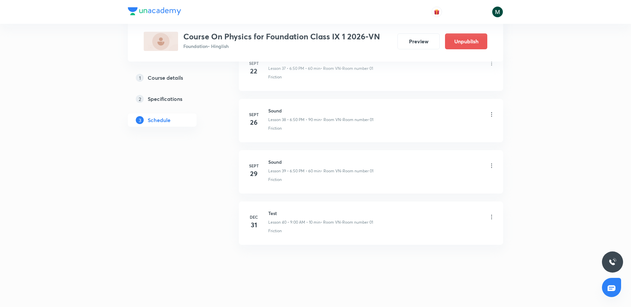
drag, startPoint x: 330, startPoint y: 92, endPoint x: 301, endPoint y: 203, distance: 114.7
drag, startPoint x: 281, startPoint y: 215, endPoint x: 250, endPoint y: 219, distance: 31.3
click at [255, 218] on div "Dec 31 Test Lesson 40 • 9:00 AM • 10 min • Room VN-Room number 01 Friction" at bounding box center [371, 221] width 248 height 24
click at [245, 227] on li "Dec 31 Test Lesson 40 • 9:00 AM • 10 min • Room VN-Room number 01 Friction" at bounding box center [371, 222] width 264 height 43
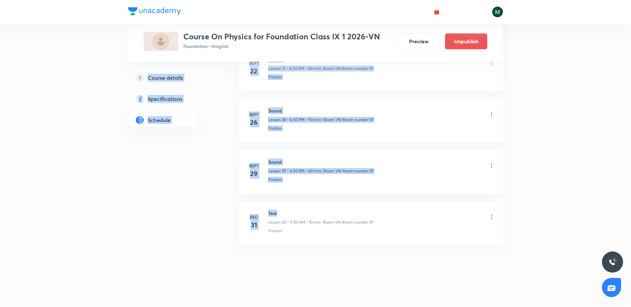
drag, startPoint x: 268, startPoint y: 213, endPoint x: 224, endPoint y: 231, distance: 47.9
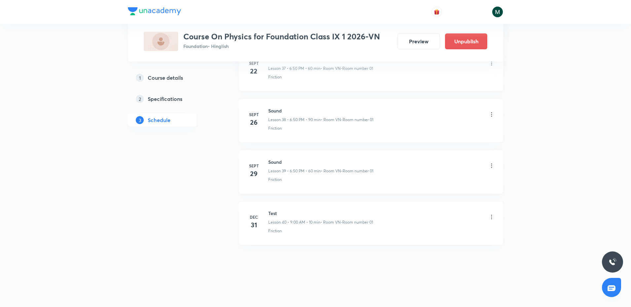
scroll to position [1968, 0]
drag, startPoint x: 252, startPoint y: 216, endPoint x: 239, endPoint y: 202, distance: 19.4
click at [239, 202] on li "Dec 31 Test Lesson 40 • 9:00 AM • 10 min • Room VN-Room number 01 Friction" at bounding box center [371, 222] width 264 height 43
click at [255, 228] on h4 "31" at bounding box center [253, 225] width 13 height 10
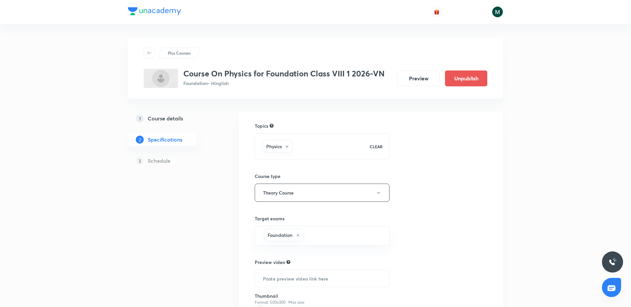
click at [171, 126] on div "1 Course details 2 Specifications 3 Schedule" at bounding box center [173, 143] width 90 height 63
click at [167, 113] on link "1 Course details" at bounding box center [173, 118] width 90 height 13
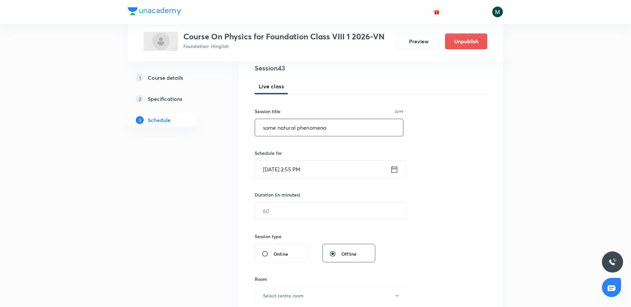
scroll to position [83, 0]
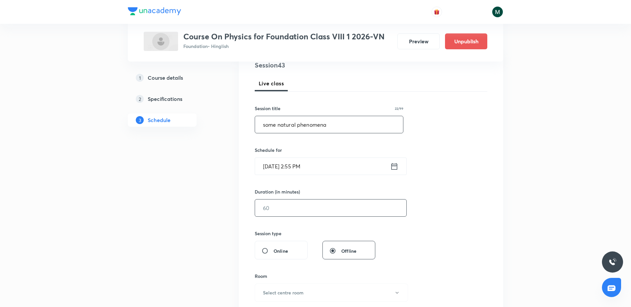
type input "some natural phenomena"
click at [289, 202] on input "text" at bounding box center [330, 207] width 151 height 17
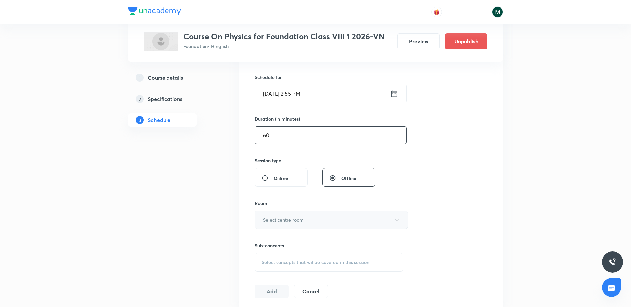
scroll to position [206, 0]
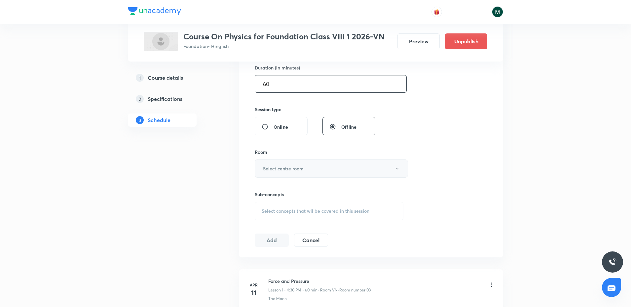
type input "60"
click at [305, 163] on button "Select centre room" at bounding box center [331, 168] width 153 height 18
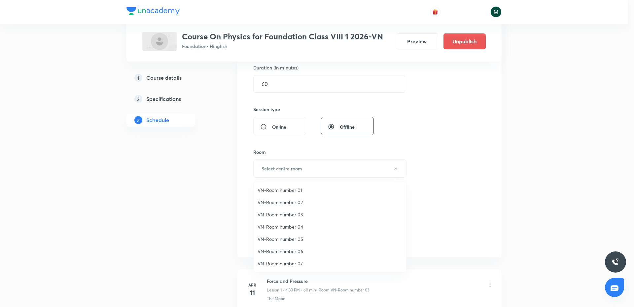
click at [299, 211] on span "VN-Room number 03" at bounding box center [330, 214] width 145 height 7
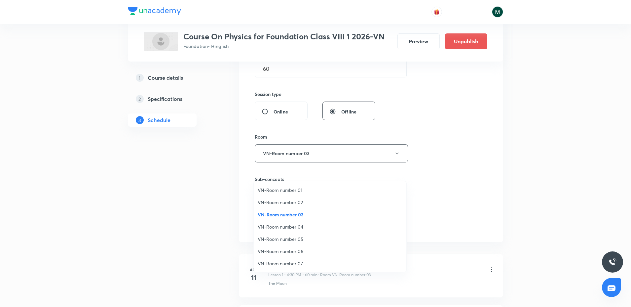
scroll to position [248, 0]
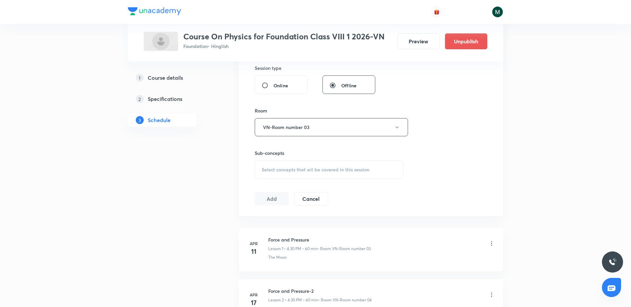
click at [310, 165] on div "Select concepts that wil be covered in this session" at bounding box center [329, 169] width 149 height 18
click at [303, 219] on div at bounding box center [329, 248] width 148 height 132
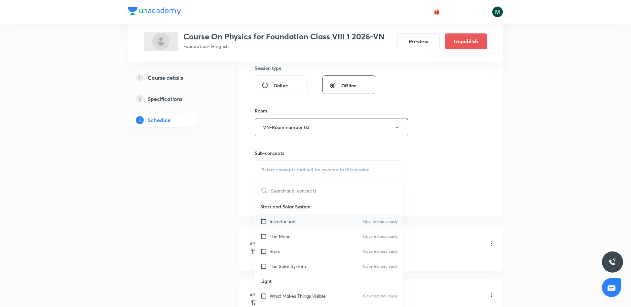
click at [302, 221] on div "Introduction Covered previously" at bounding box center [329, 221] width 148 height 15
checkbox input "true"
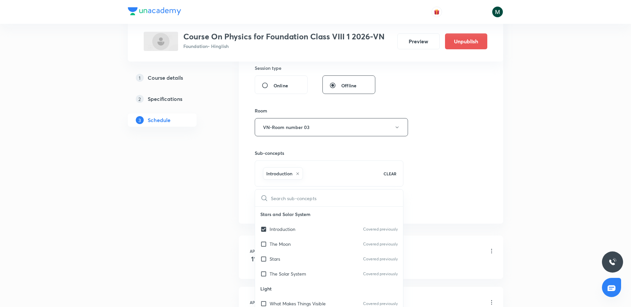
drag, startPoint x: 157, startPoint y: 224, endPoint x: 291, endPoint y: 190, distance: 137.6
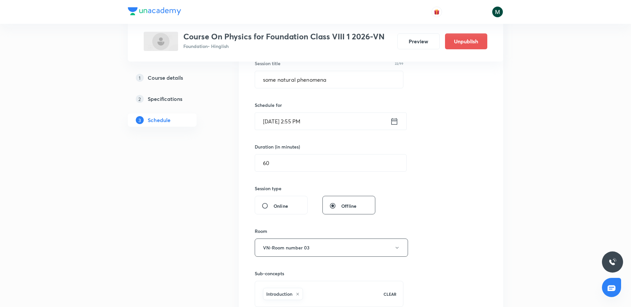
scroll to position [124, 0]
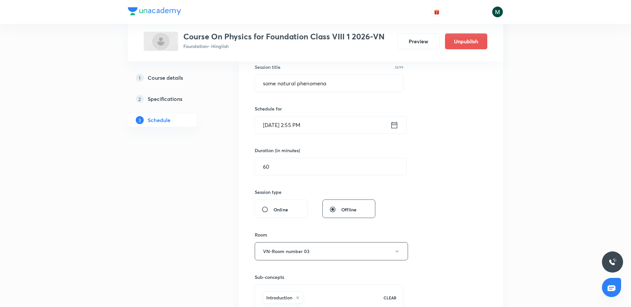
click at [308, 116] on input "Oct 3, 2025, 2:55 PM" at bounding box center [322, 124] width 135 height 17
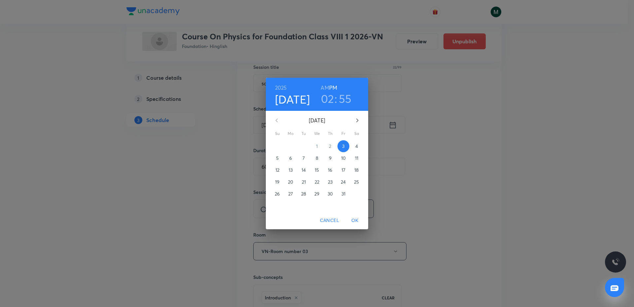
click at [329, 101] on h3 "02" at bounding box center [327, 99] width 13 height 14
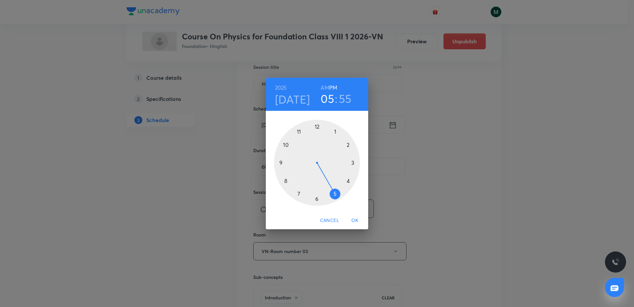
drag, startPoint x: 321, startPoint y: 162, endPoint x: 333, endPoint y: 188, distance: 28.1
click at [333, 188] on div at bounding box center [317, 163] width 86 height 86
drag, startPoint x: 311, startPoint y: 176, endPoint x: 294, endPoint y: 174, distance: 17.3
click at [294, 174] on div at bounding box center [317, 163] width 86 height 86
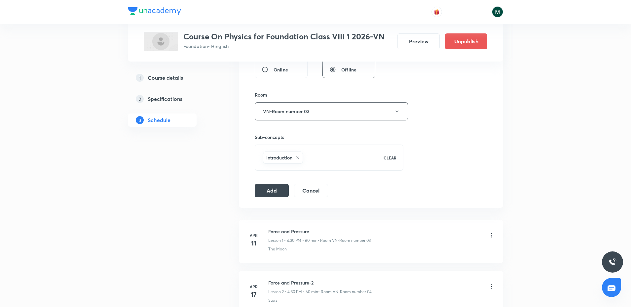
scroll to position [289, 0]
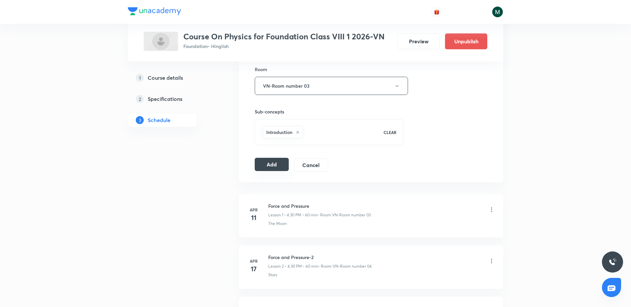
click at [269, 164] on button "Add" at bounding box center [272, 164] width 34 height 13
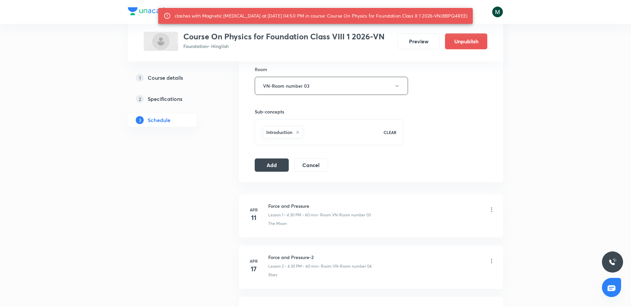
click at [195, 22] on div "clashes with Magnetic Effects of Electric current at 03 Oct 2025 04:50 PM in co…" at bounding box center [321, 16] width 293 height 12
copy div "8BPQ4REE"
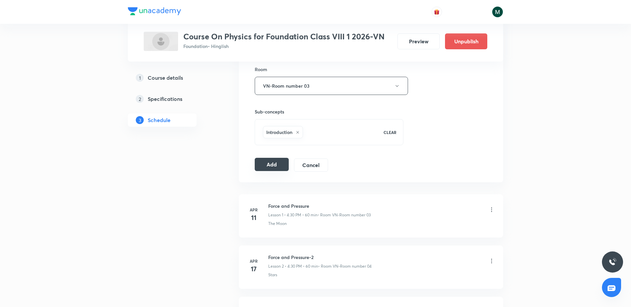
click at [275, 167] on button "Add" at bounding box center [272, 164] width 34 height 13
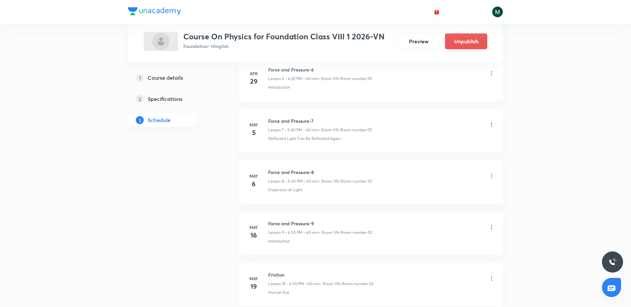
scroll to position [2070, 0]
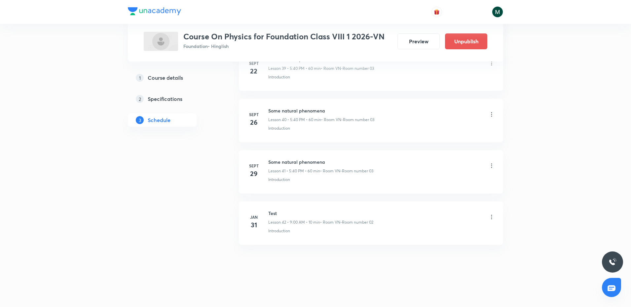
drag, startPoint x: 347, startPoint y: 247, endPoint x: 339, endPoint y: 275, distance: 29.4
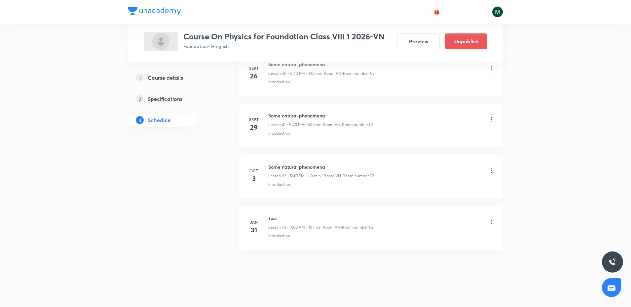
scroll to position [2121, 0]
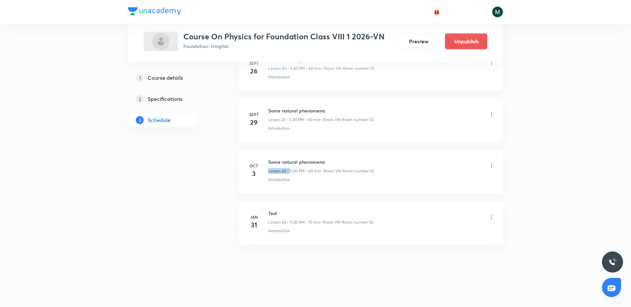
click at [290, 166] on div "Some natural phenomena Lesson 42 • 5:40 PM • 60 min • Room VN-Room number 03" at bounding box center [321, 166] width 106 height 16
drag, startPoint x: 305, startPoint y: 171, endPoint x: 265, endPoint y: 165, distance: 40.1
click at [265, 165] on div "Oct 3 Some natural phenomena Lesson 42 • 5:40 PM • 60 min • Room VN-Room number…" at bounding box center [371, 170] width 248 height 24
click at [253, 172] on h4 "3" at bounding box center [253, 173] width 13 height 10
drag, startPoint x: 294, startPoint y: 178, endPoint x: 249, endPoint y: 164, distance: 46.7
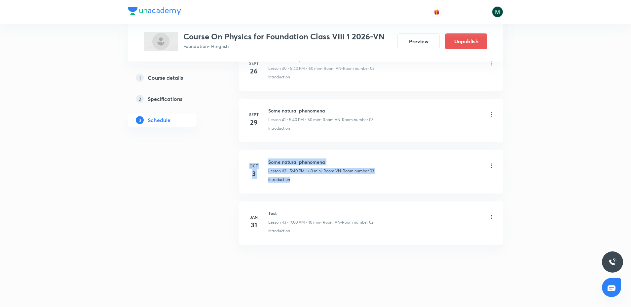
click at [249, 164] on div "Oct 3 Some natural phenomena Lesson 42 • 5:40 PM • 60 min • Room VN-Room number…" at bounding box center [371, 170] width 248 height 24
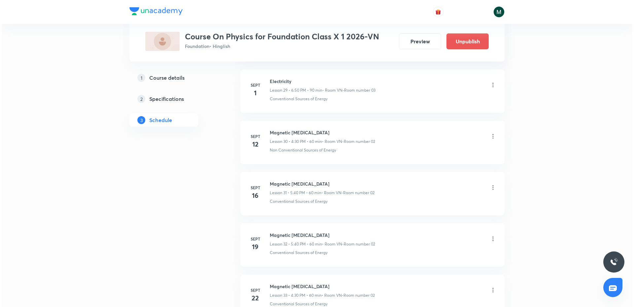
scroll to position [2066, 0]
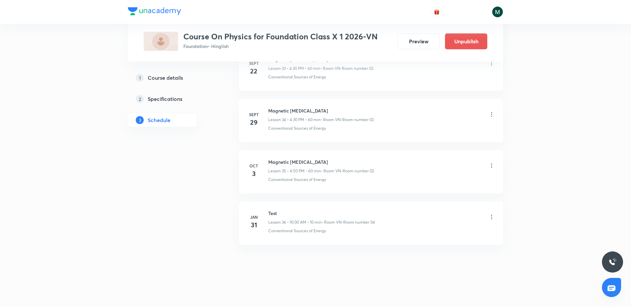
drag, startPoint x: 318, startPoint y: 117, endPoint x: 312, endPoint y: 257, distance: 140.5
click at [493, 166] on icon at bounding box center [491, 165] width 7 height 7
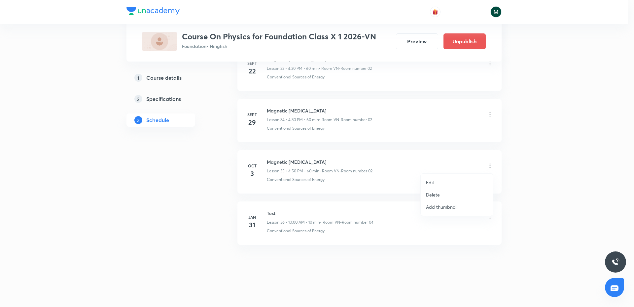
click at [433, 179] on p "Edit" at bounding box center [430, 182] width 8 height 7
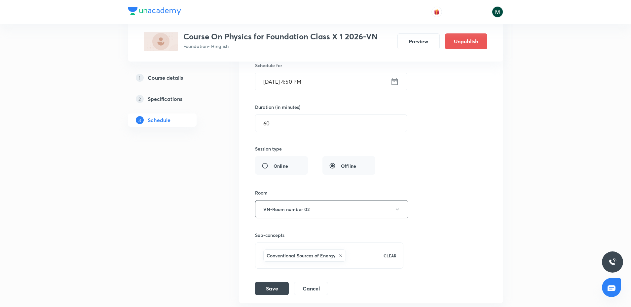
scroll to position [1893, 0]
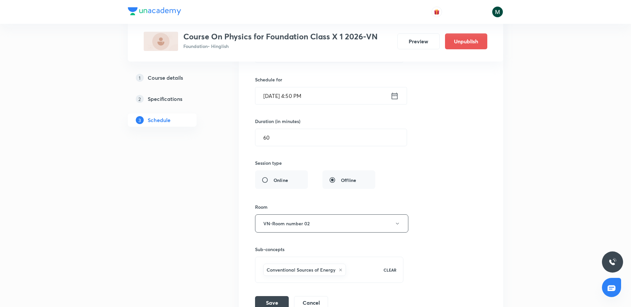
click at [322, 95] on input "Oct 3, 2025, 4:50 PM" at bounding box center [322, 95] width 135 height 17
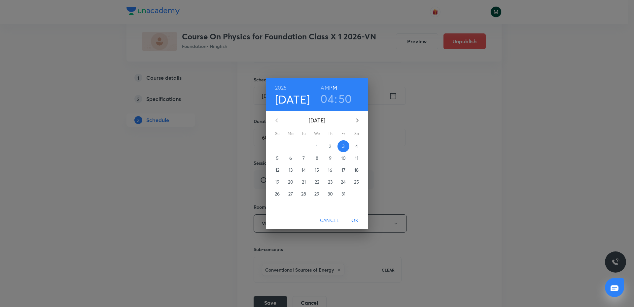
click at [349, 101] on h3 "50" at bounding box center [346, 99] width 14 height 14
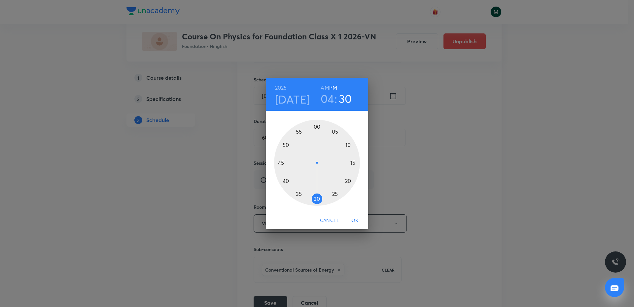
drag, startPoint x: 313, startPoint y: 188, endPoint x: 316, endPoint y: 199, distance: 12.1
click at [316, 199] on div at bounding box center [317, 163] width 86 height 86
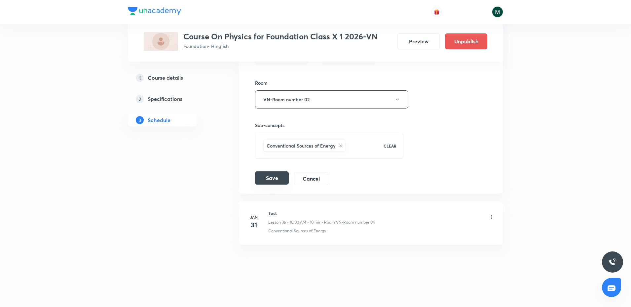
click at [277, 179] on button "Save" at bounding box center [272, 177] width 34 height 13
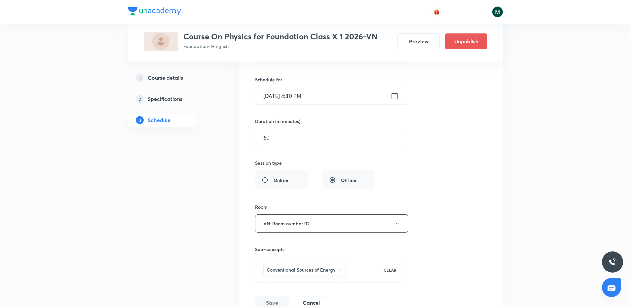
scroll to position [1763, 0]
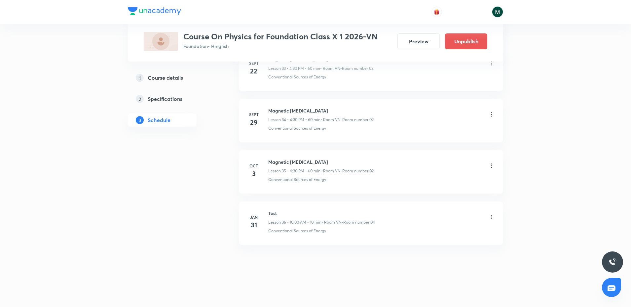
drag, startPoint x: 349, startPoint y: 128, endPoint x: 349, endPoint y: 210, distance: 82.9
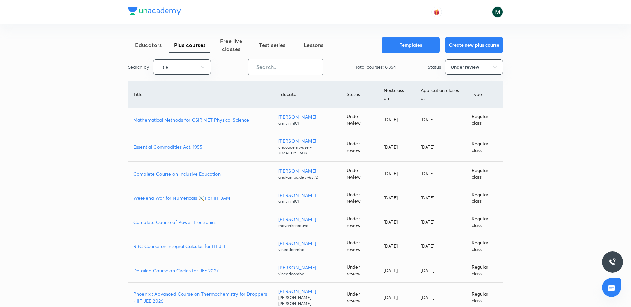
click at [269, 69] on input "text" at bounding box center [285, 66] width 75 height 17
click at [192, 75] on div "Search by Title ​ Total courses: 6,354 Status Under review" at bounding box center [315, 66] width 375 height 17
click at [195, 68] on button "Title" at bounding box center [182, 67] width 58 height 16
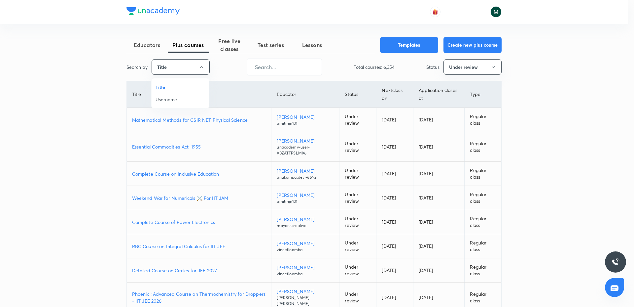
click at [168, 98] on span "Username" at bounding box center [181, 99] width 50 height 7
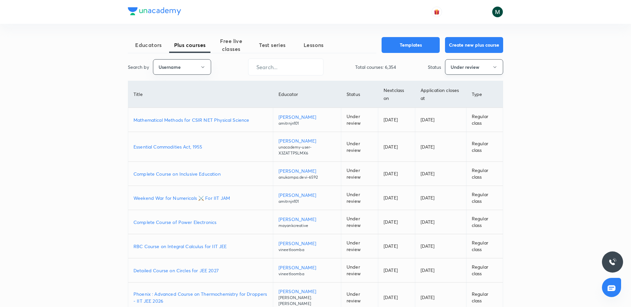
click at [457, 65] on button "Under review" at bounding box center [474, 67] width 58 height 16
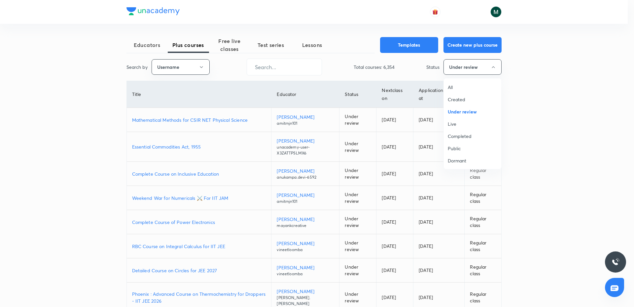
click at [449, 90] on span "All" at bounding box center [473, 87] width 50 height 7
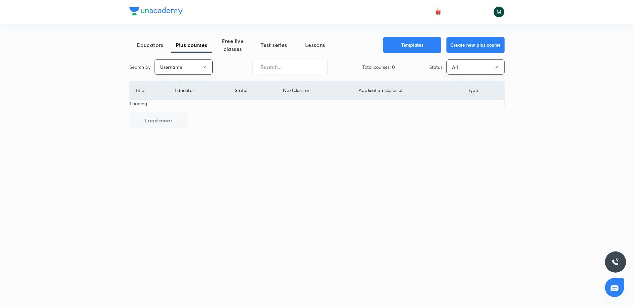
click at [250, 69] on div "Search by Username ​ Total courses: 0 Status All" at bounding box center [316, 66] width 375 height 17
click at [258, 70] on input "text" at bounding box center [290, 66] width 75 height 17
paste input "NikhatParveen-6480"
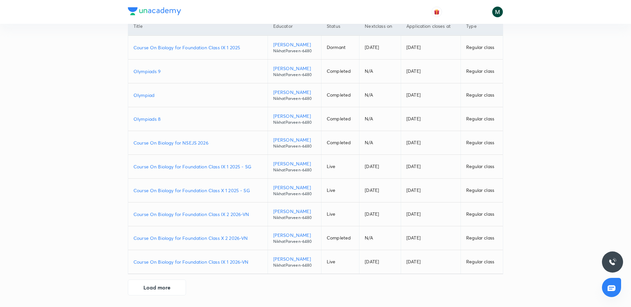
scroll to position [64, 0]
type input "NikhatParveen-6480"
click at [219, 260] on p "Course On Biology for Foundation Class IX 1 2026-VN" at bounding box center [197, 261] width 129 height 7
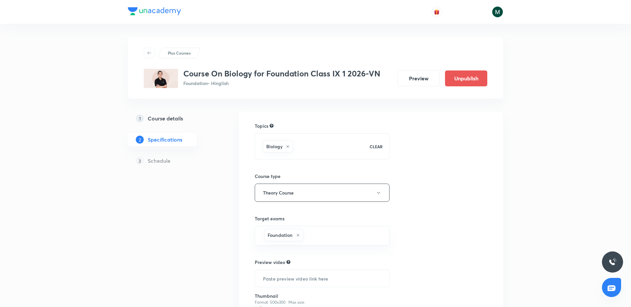
drag, startPoint x: 164, startPoint y: 116, endPoint x: 169, endPoint y: 115, distance: 4.7
click at [164, 116] on h5 "Course details" at bounding box center [165, 118] width 35 height 8
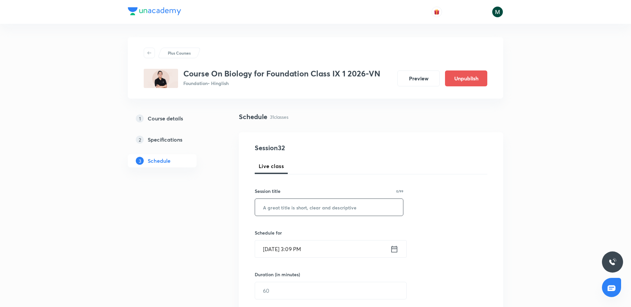
click at [299, 199] on input "text" at bounding box center [329, 207] width 148 height 17
paste input "NikhatParveen-6480"
drag, startPoint x: 293, startPoint y: 202, endPoint x: 150, endPoint y: 220, distance: 144.2
paste input "Revision"
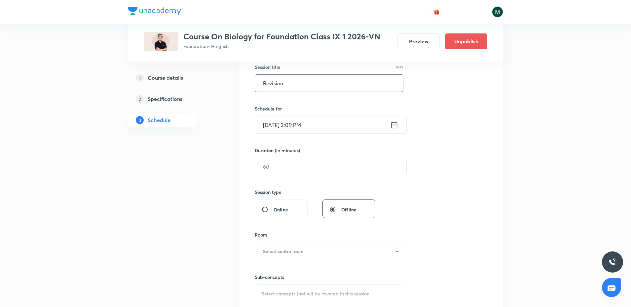
scroll to position [165, 0]
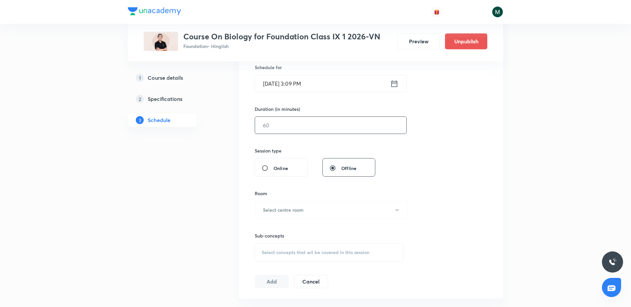
type input "Revision"
click at [285, 127] on input "text" at bounding box center [330, 125] width 151 height 17
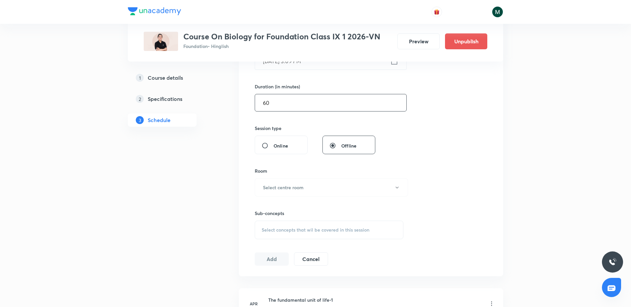
scroll to position [248, 0]
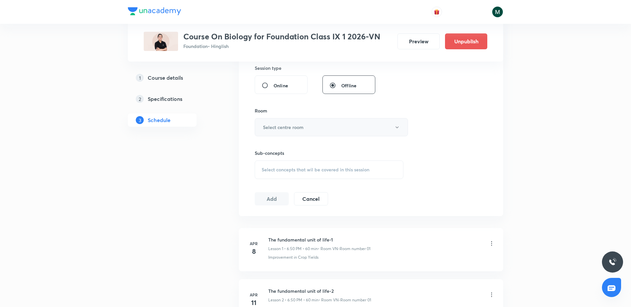
type input "60"
click at [292, 128] on h6 "Select centre room" at bounding box center [283, 127] width 41 height 7
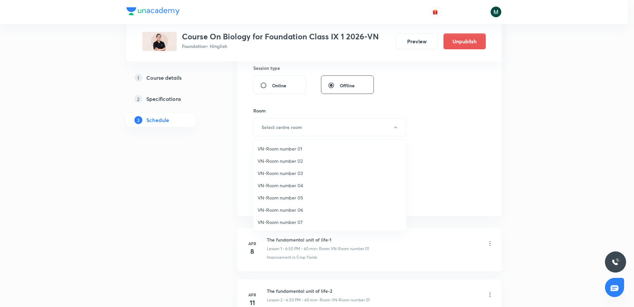
click at [298, 147] on span "VN-Room number 01" at bounding box center [330, 148] width 145 height 7
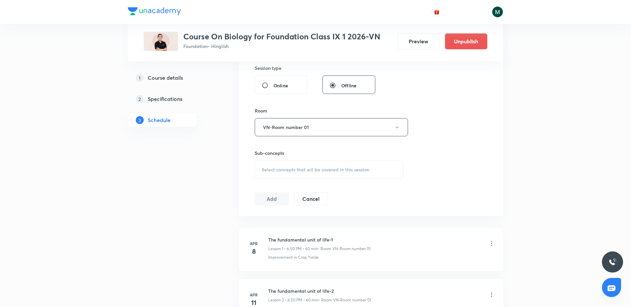
drag, startPoint x: 298, startPoint y: 166, endPoint x: 301, endPoint y: 166, distance: 3.6
click at [298, 166] on div "Select concepts that wil be covered in this session" at bounding box center [329, 169] width 149 height 18
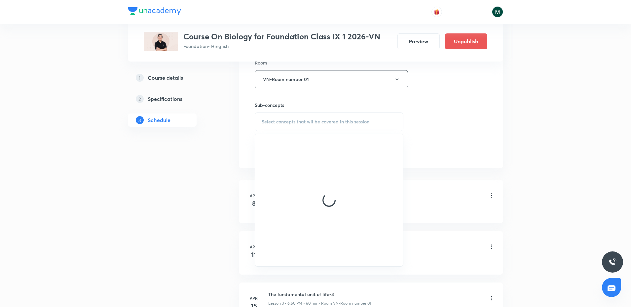
scroll to position [330, 0]
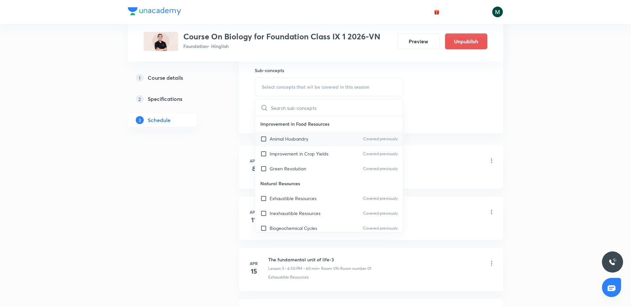
click at [300, 140] on p "Animal Husbandry" at bounding box center [289, 138] width 39 height 7
checkbox input "true"
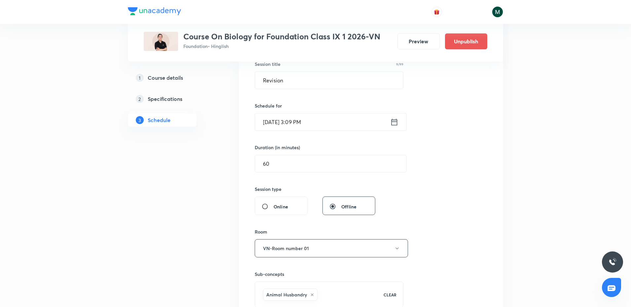
scroll to position [124, 0]
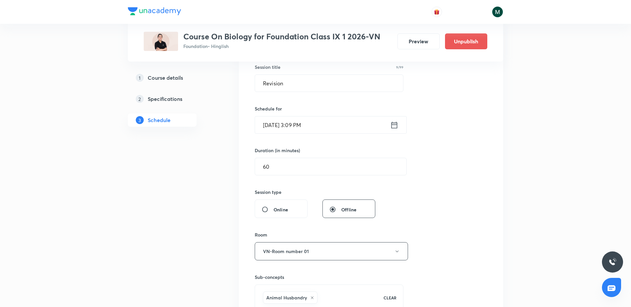
click at [313, 124] on input "[DATE] 3:09 PM" at bounding box center [322, 124] width 135 height 17
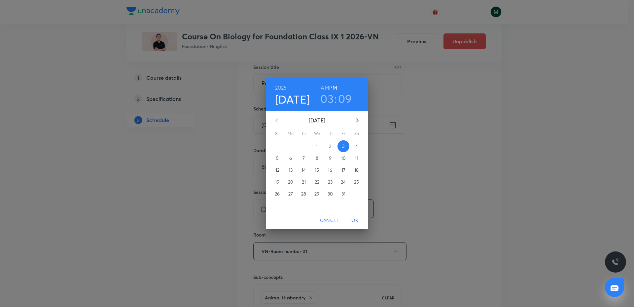
drag, startPoint x: 325, startPoint y: 86, endPoint x: 324, endPoint y: 96, distance: 10.9
click at [323, 88] on h6 "AM" at bounding box center [325, 87] width 8 height 9
click at [333, 84] on h6 "PM" at bounding box center [333, 87] width 8 height 9
click at [326, 94] on h3 "03" at bounding box center [326, 99] width 13 height 14
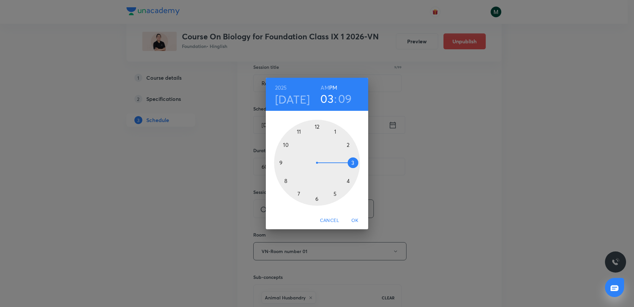
click at [348, 181] on div at bounding box center [317, 163] width 86 height 86
drag, startPoint x: 327, startPoint y: 174, endPoint x: 318, endPoint y: 189, distance: 16.4
click at [318, 189] on div at bounding box center [317, 163] width 86 height 86
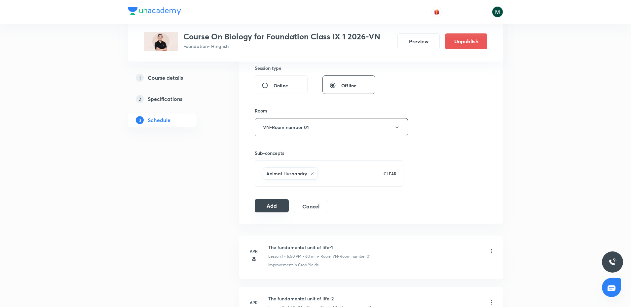
click at [272, 209] on button "Add" at bounding box center [272, 205] width 34 height 13
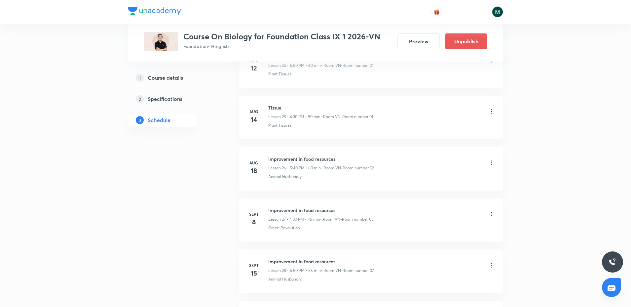
scroll to position [1818, 0]
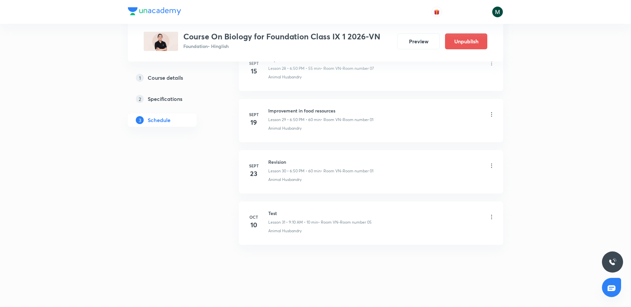
drag, startPoint x: 429, startPoint y: 98, endPoint x: 448, endPoint y: 262, distance: 164.9
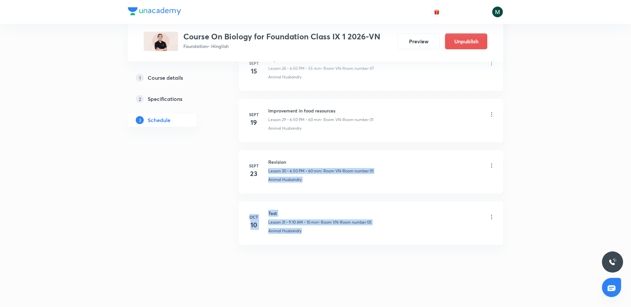
drag, startPoint x: 335, startPoint y: 148, endPoint x: 341, endPoint y: 232, distance: 83.8
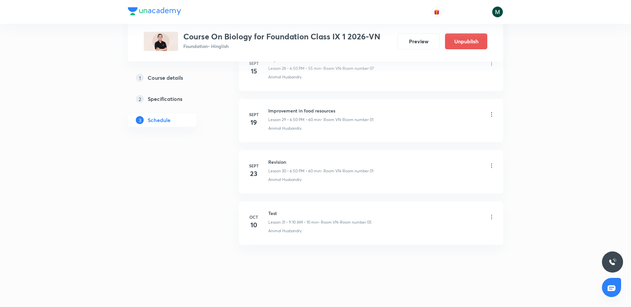
drag, startPoint x: 356, startPoint y: 267, endPoint x: 356, endPoint y: 250, distance: 16.8
